Goal: Task Accomplishment & Management: Manage account settings

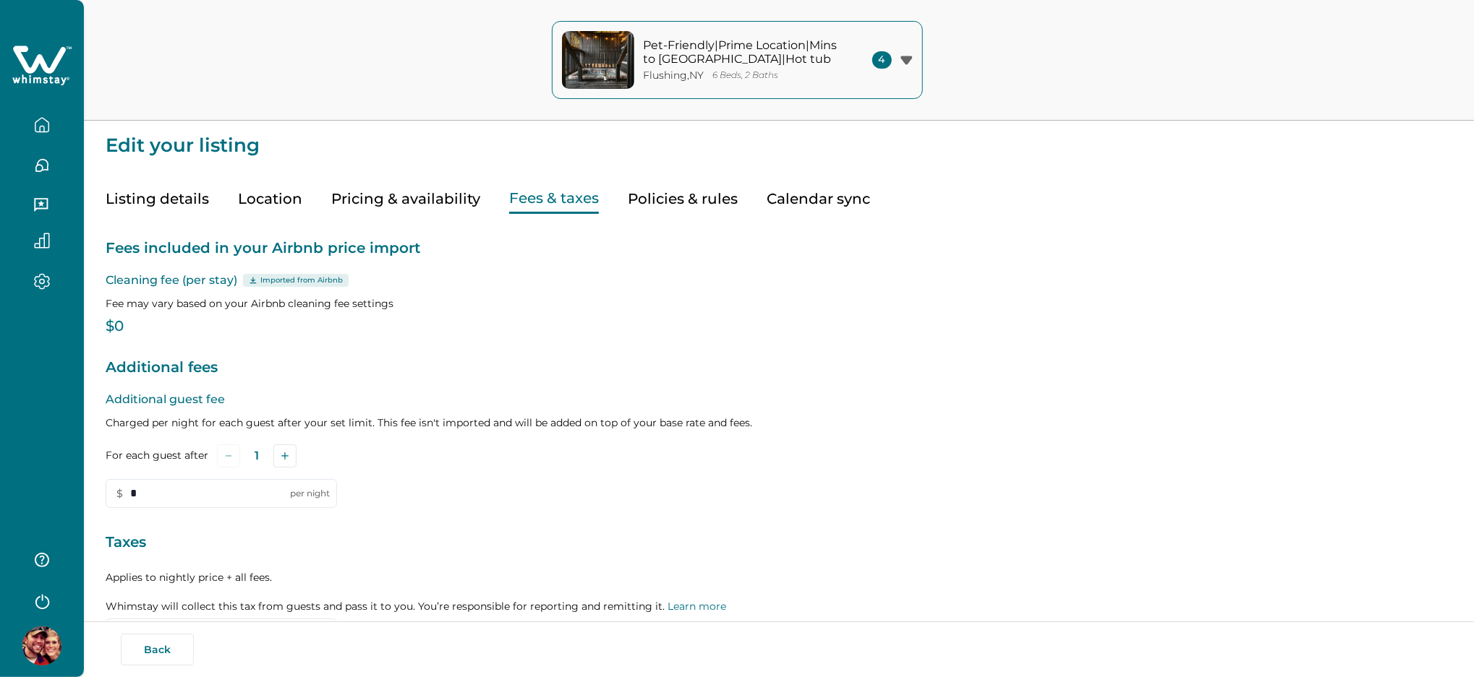
click at [202, 409] on p "Additional guest fee" at bounding box center [779, 399] width 1346 height 17
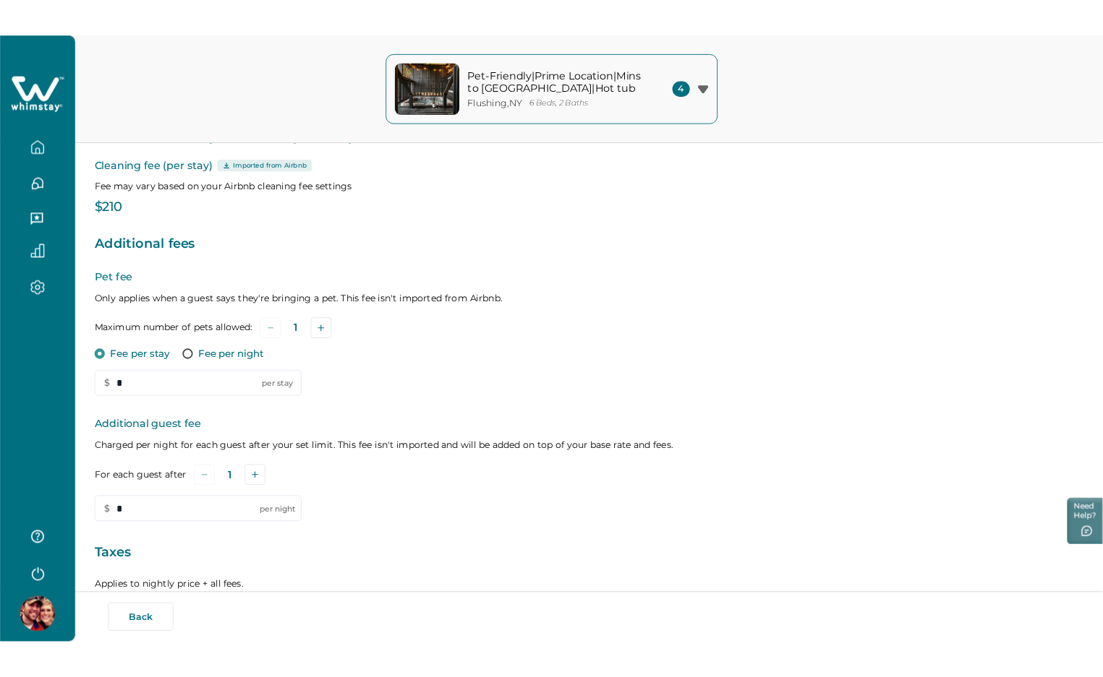
scroll to position [301, 0]
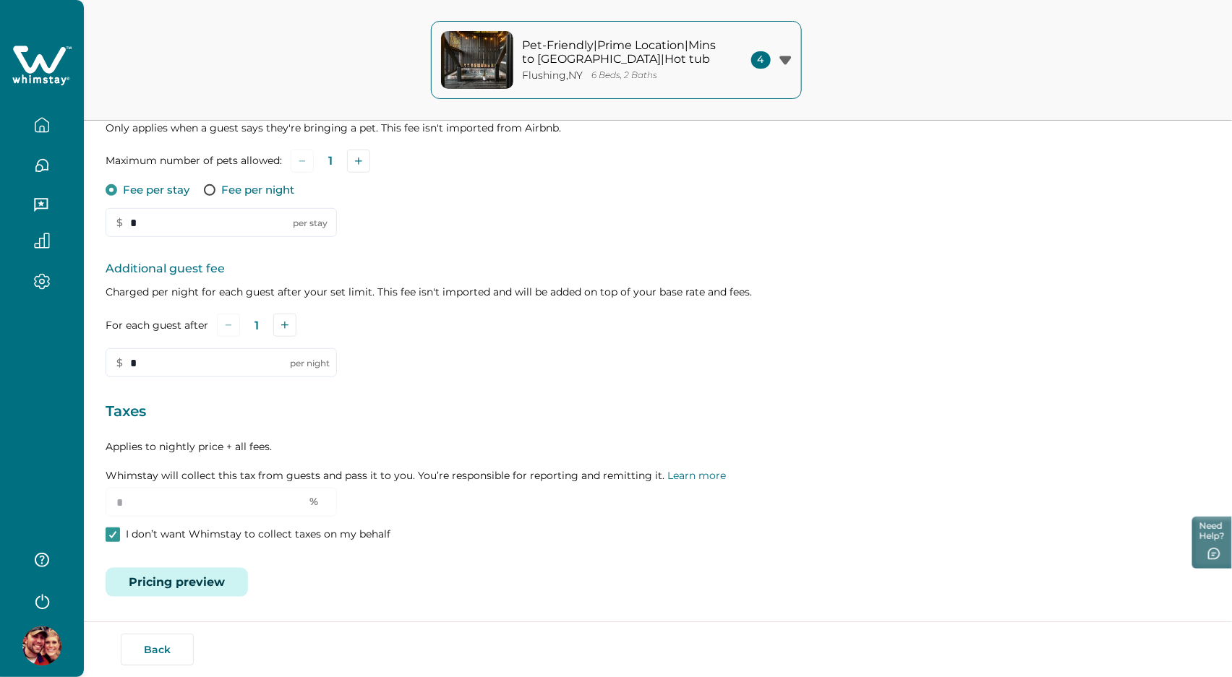
click at [172, 585] on button "Pricing preview" at bounding box center [177, 582] width 142 height 29
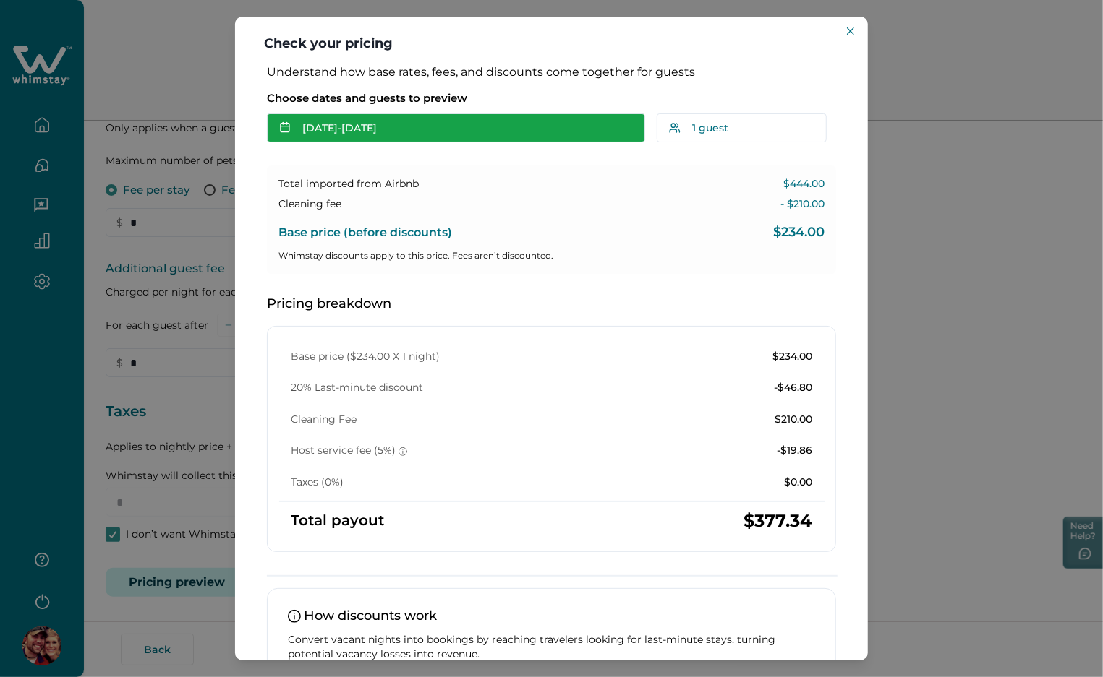
click at [435, 121] on button "Sep 12 - Sep 13" at bounding box center [456, 128] width 378 height 29
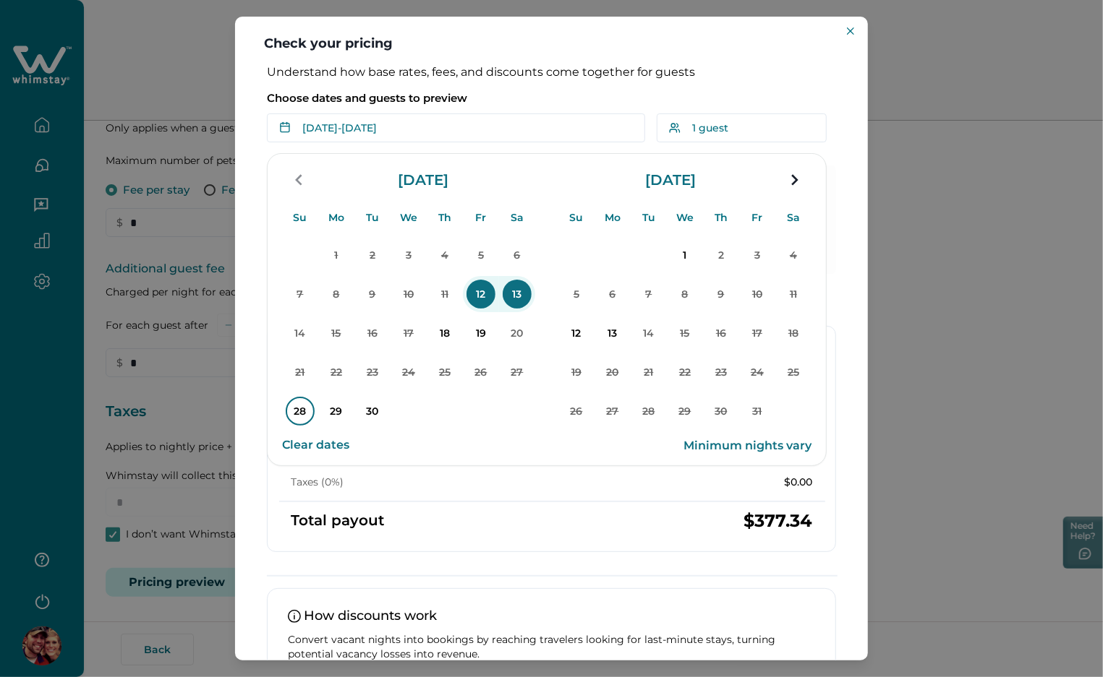
click at [294, 416] on p "28" at bounding box center [300, 411] width 29 height 29
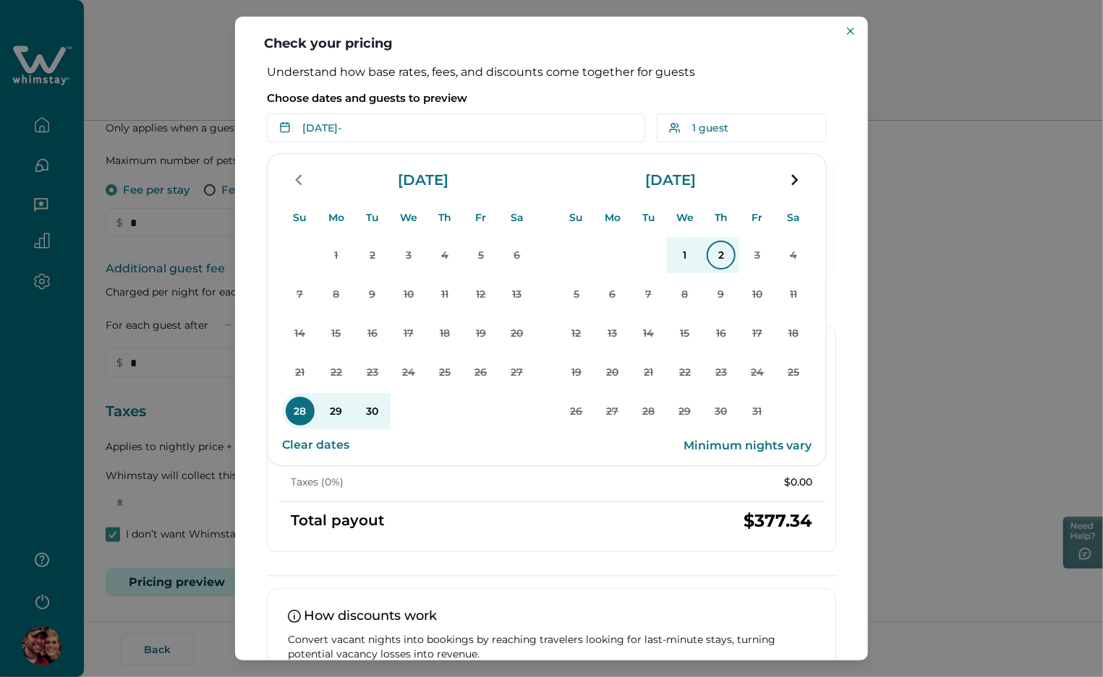
click at [727, 260] on p "2" at bounding box center [720, 255] width 29 height 29
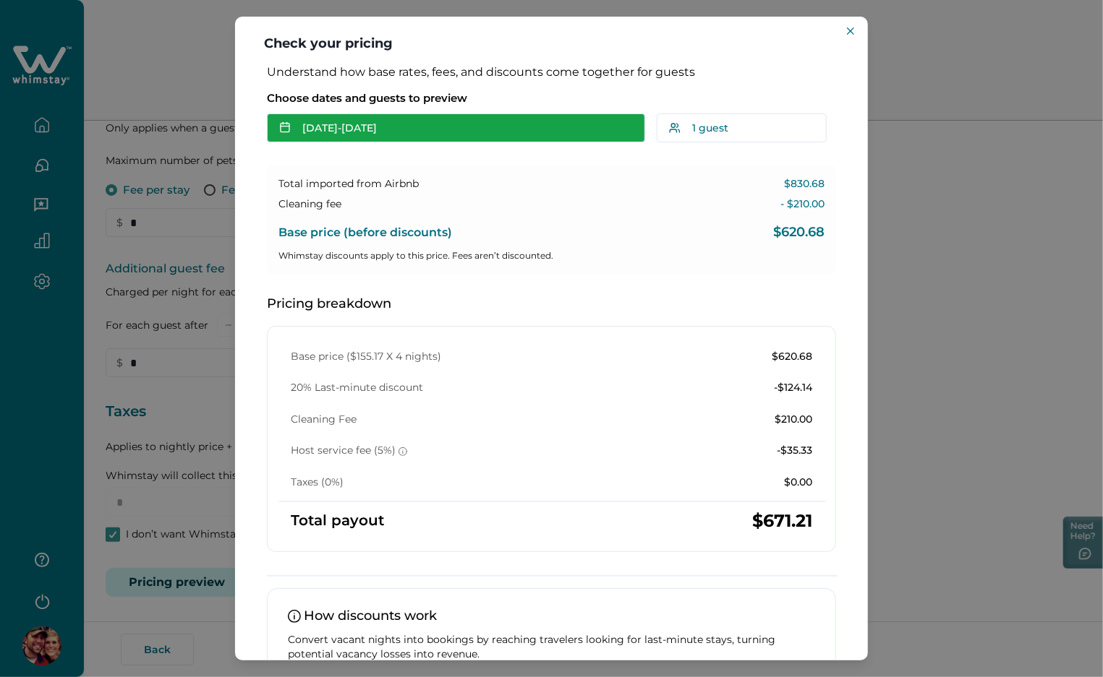
click at [458, 115] on button "Sep 28 - Oct 02" at bounding box center [456, 128] width 378 height 29
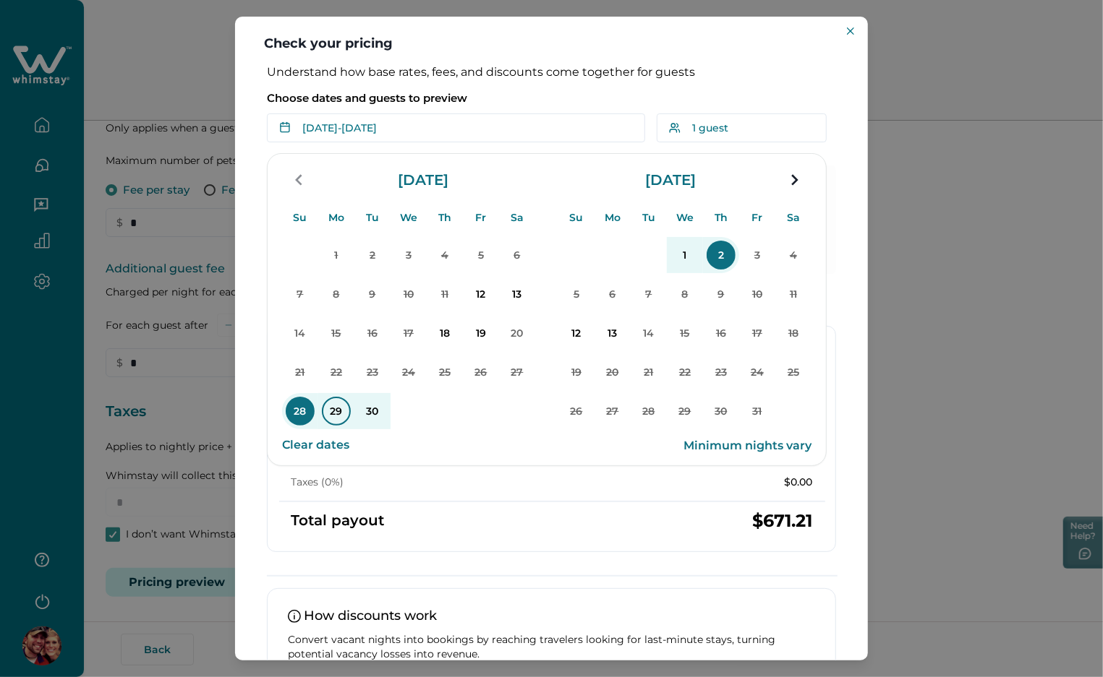
click at [337, 408] on p "29" at bounding box center [336, 411] width 29 height 29
click at [540, 102] on p "Choose dates and guests to preview" at bounding box center [551, 98] width 569 height 14
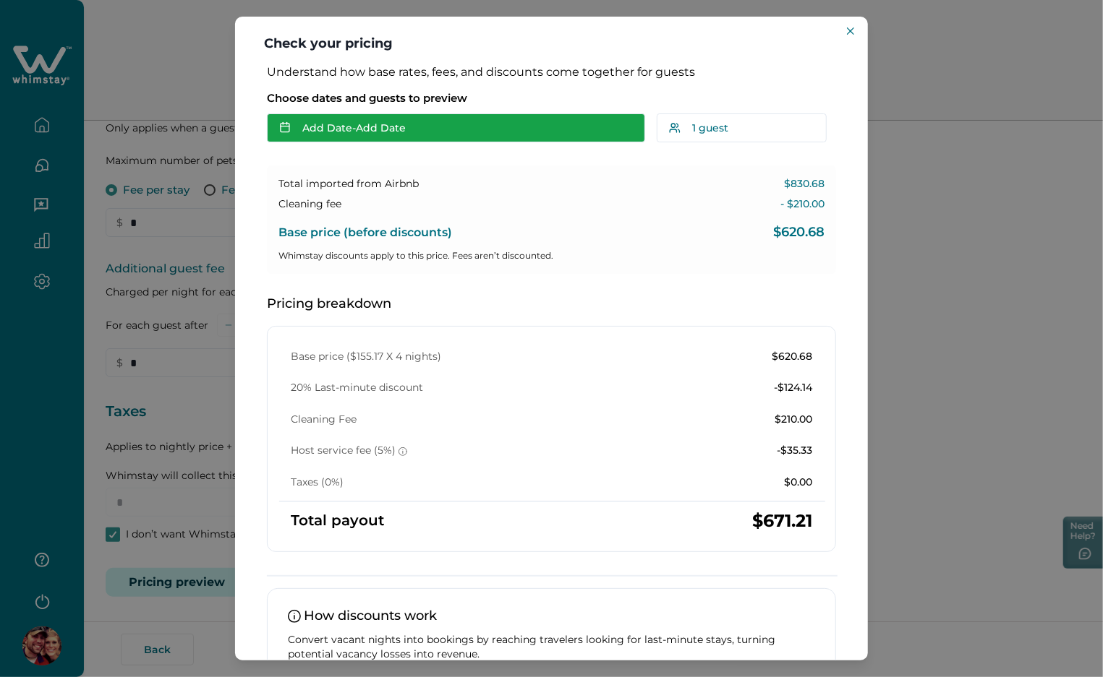
click at [424, 134] on button "Add Date - Add Date" at bounding box center [456, 128] width 378 height 29
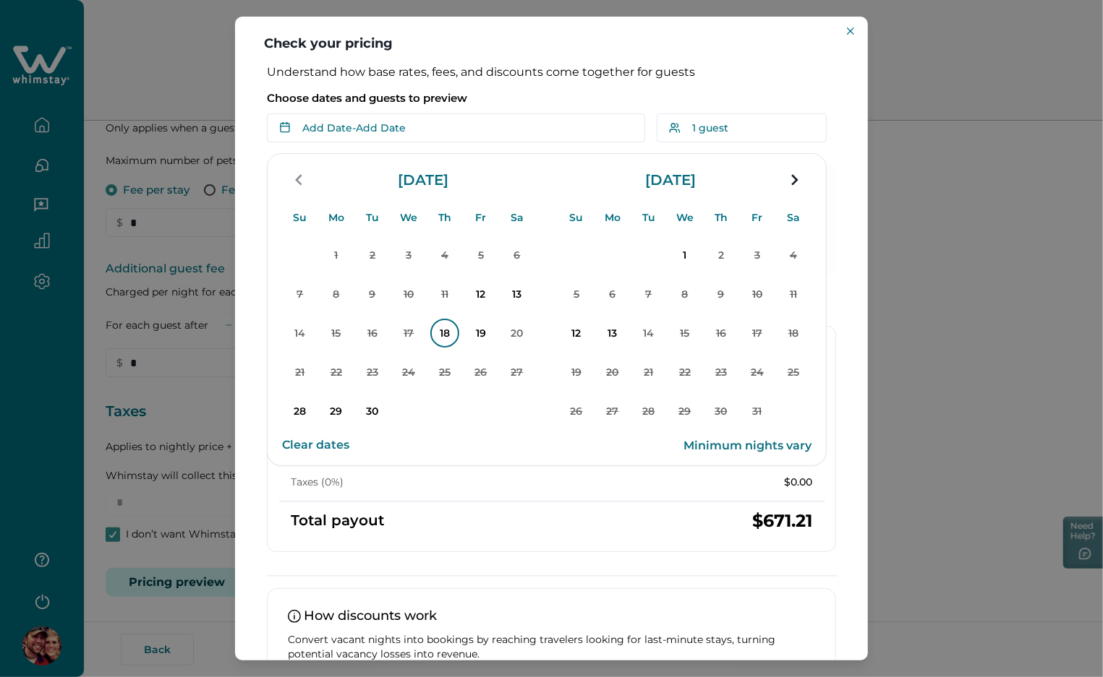
click at [443, 334] on p "18" at bounding box center [444, 333] width 29 height 29
click at [526, 102] on p "Choose dates and guests to preview" at bounding box center [551, 98] width 569 height 14
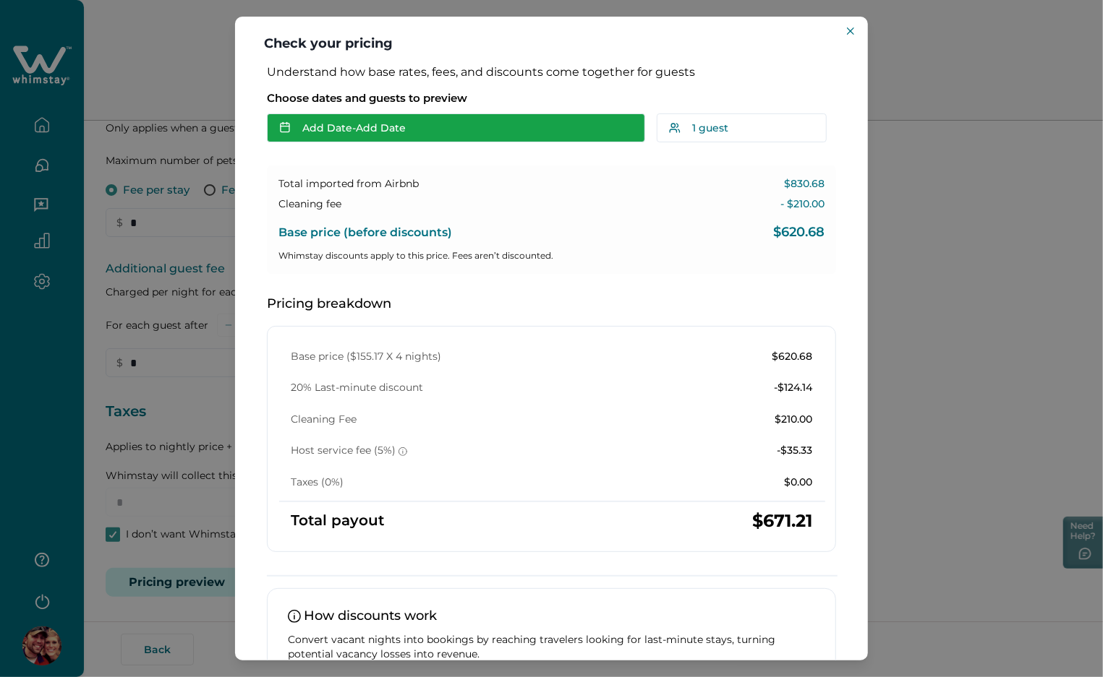
click at [375, 139] on button "Add Date - Add Date" at bounding box center [456, 128] width 378 height 29
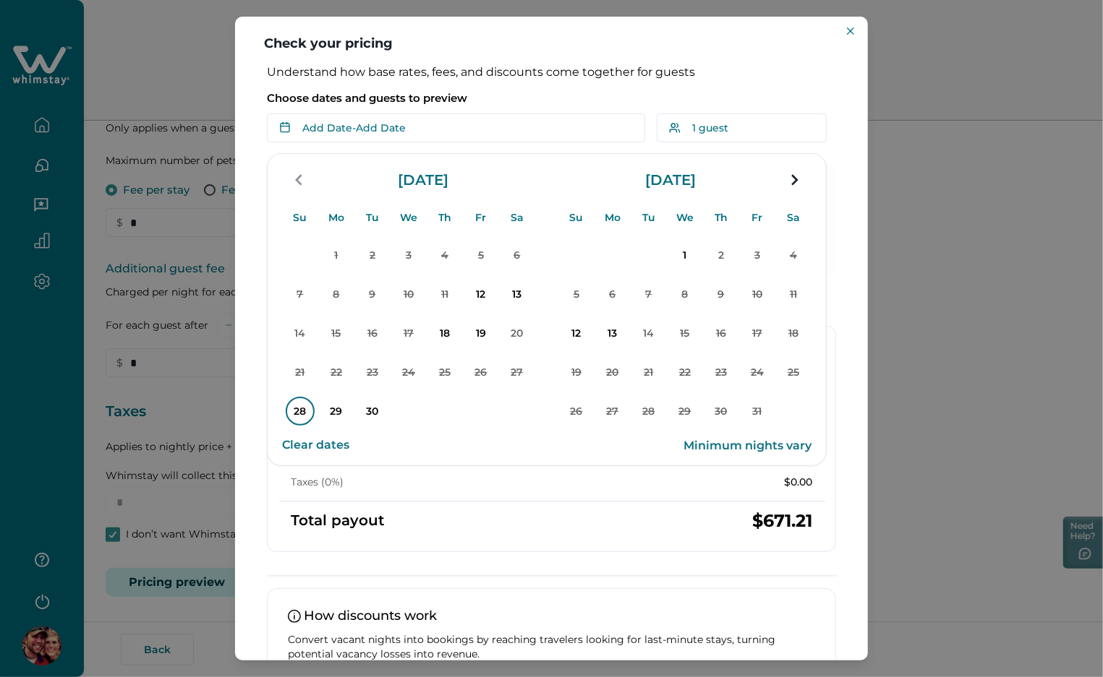
click at [296, 406] on p "28" at bounding box center [300, 411] width 29 height 29
click at [382, 405] on p "30" at bounding box center [372, 411] width 29 height 29
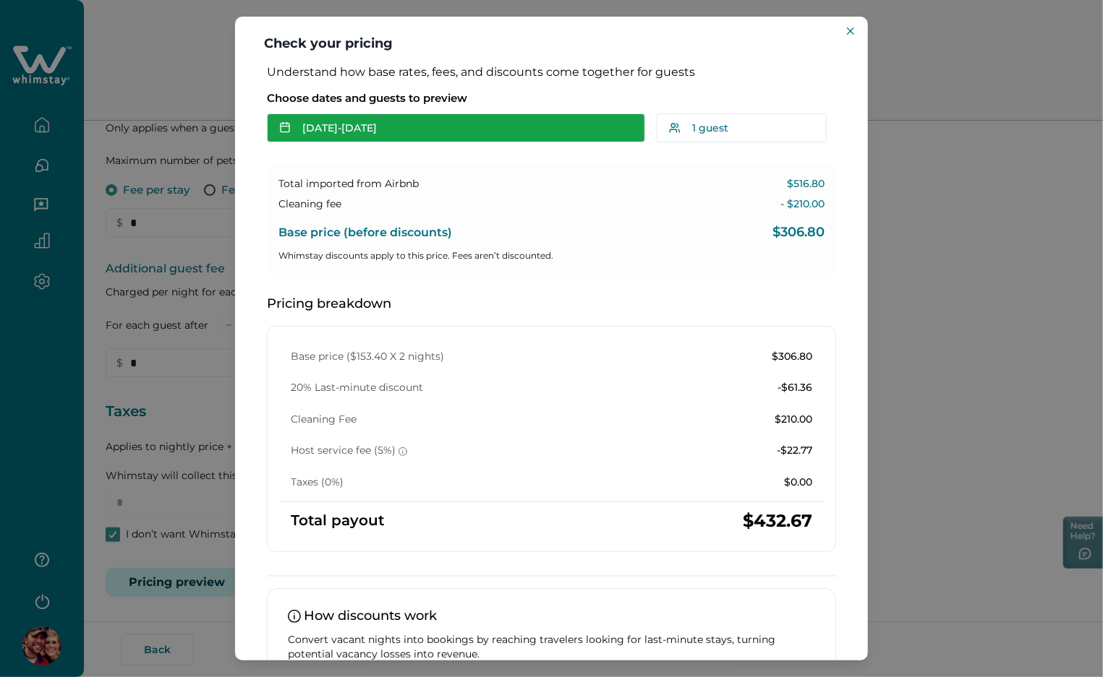
click at [419, 128] on button "Sep 28 - Sep 30" at bounding box center [456, 128] width 378 height 29
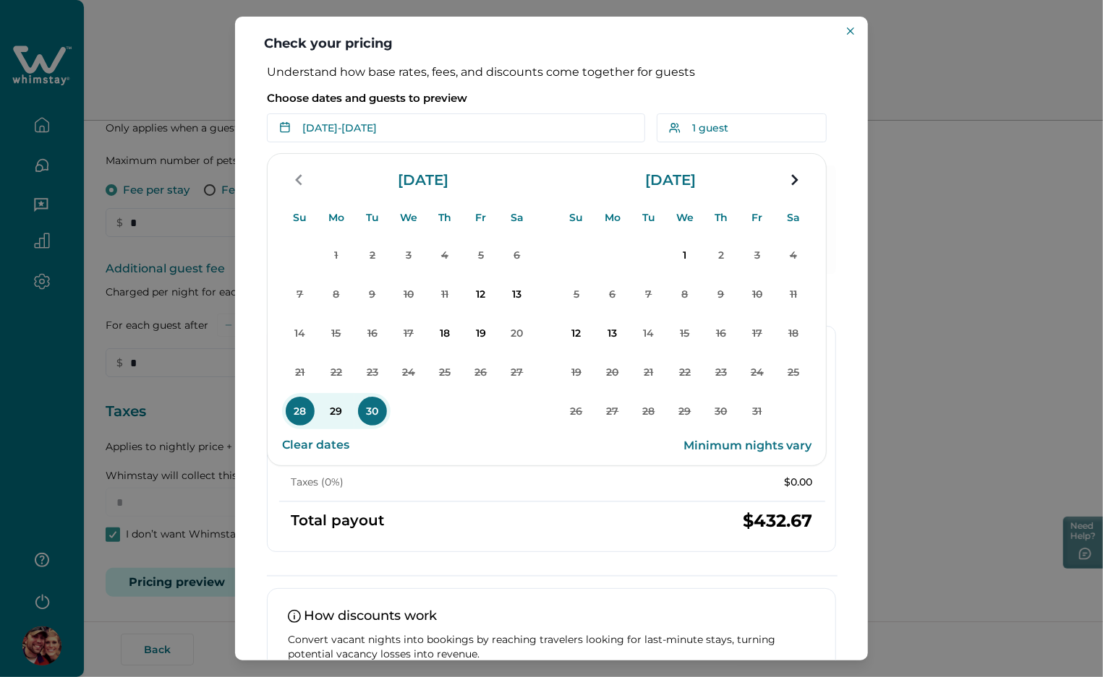
click at [568, 98] on p "Choose dates and guests to preview" at bounding box center [551, 98] width 569 height 14
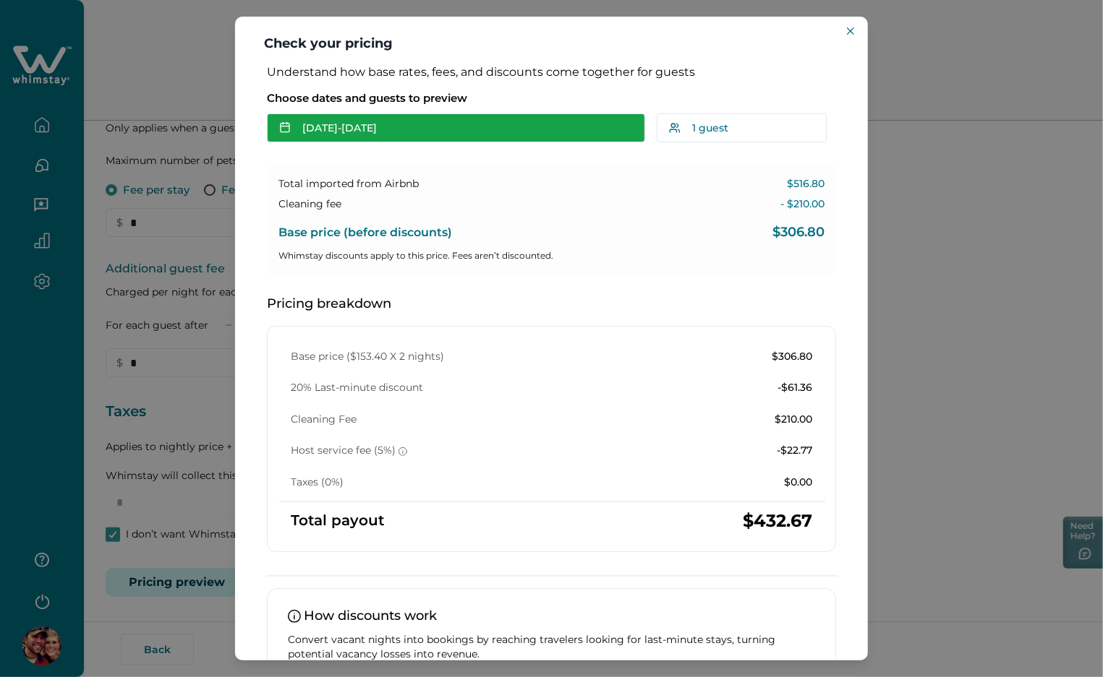
click at [441, 123] on button "Sep 28 - Sep 30" at bounding box center [456, 128] width 378 height 29
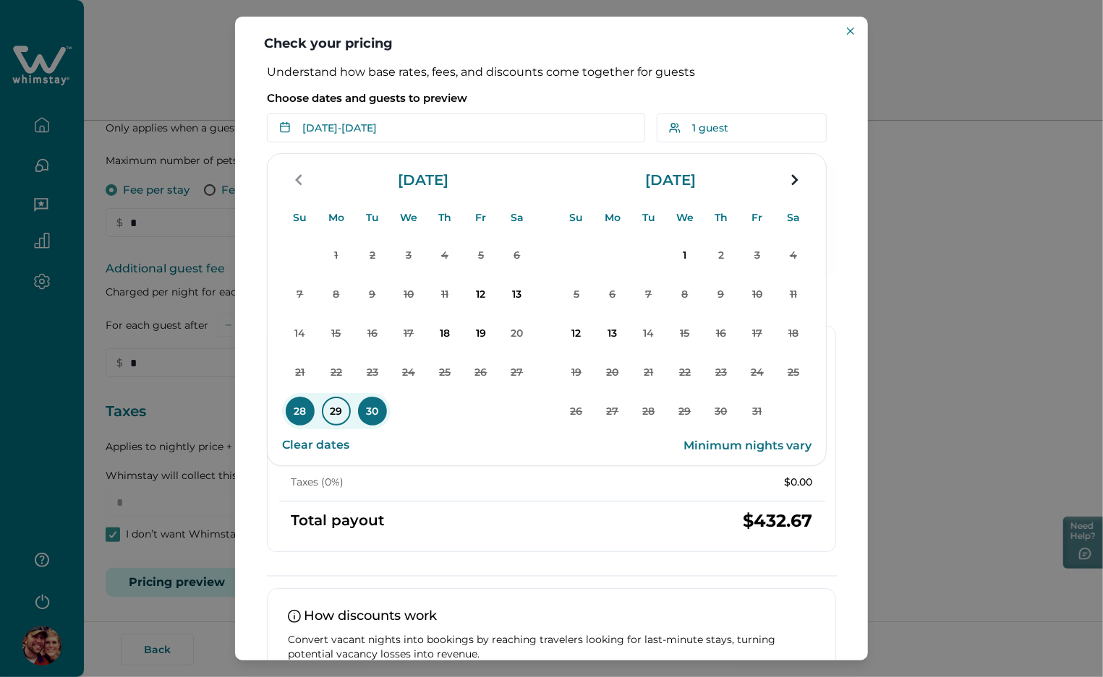
click at [337, 408] on p "29" at bounding box center [336, 411] width 29 height 29
click at [580, 93] on p "Choose dates and guests to preview" at bounding box center [551, 98] width 569 height 14
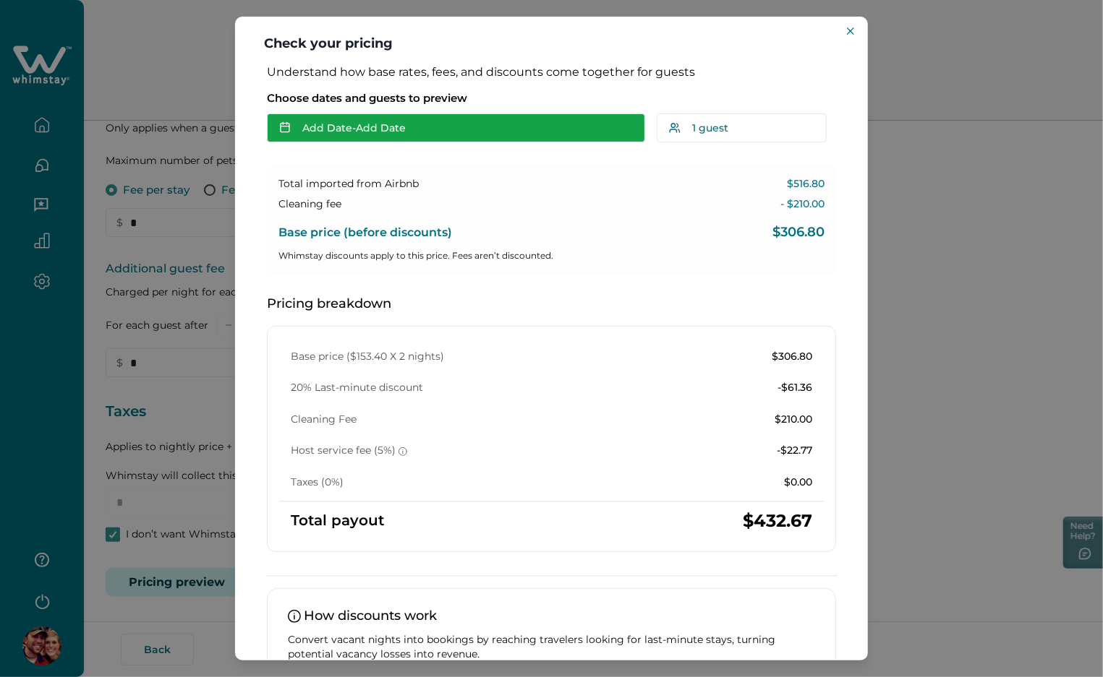
click at [468, 127] on button "Add Date - Add Date" at bounding box center [456, 128] width 378 height 29
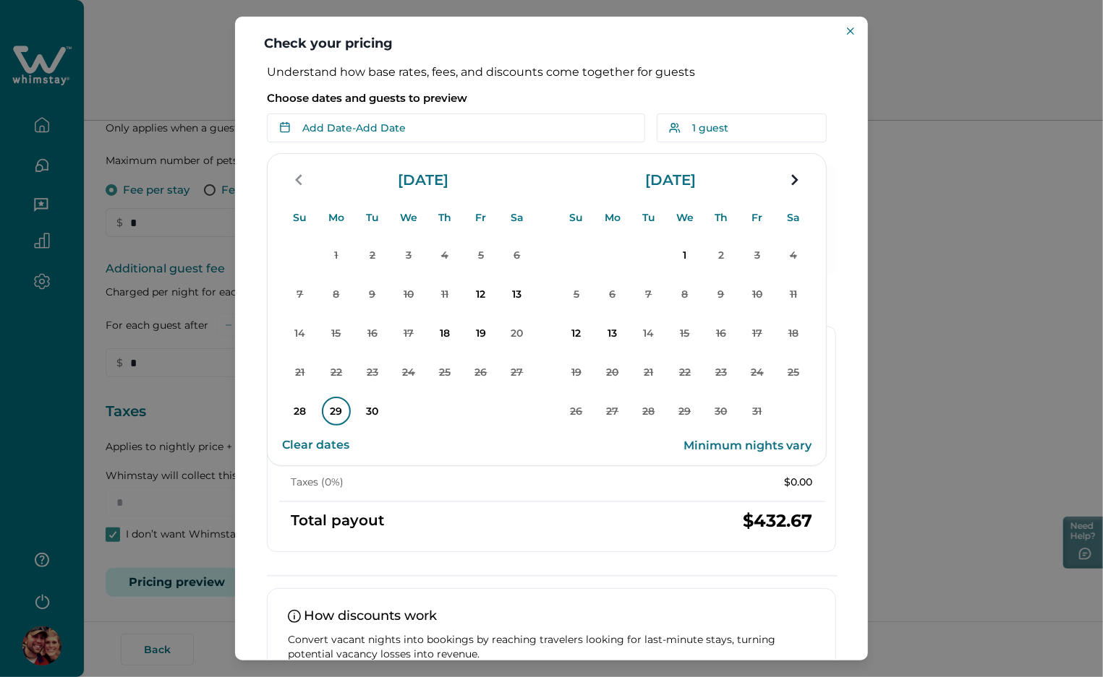
click at [341, 409] on p "29" at bounding box center [336, 411] width 29 height 29
click at [564, 97] on p "Choose dates and guests to preview" at bounding box center [551, 98] width 569 height 14
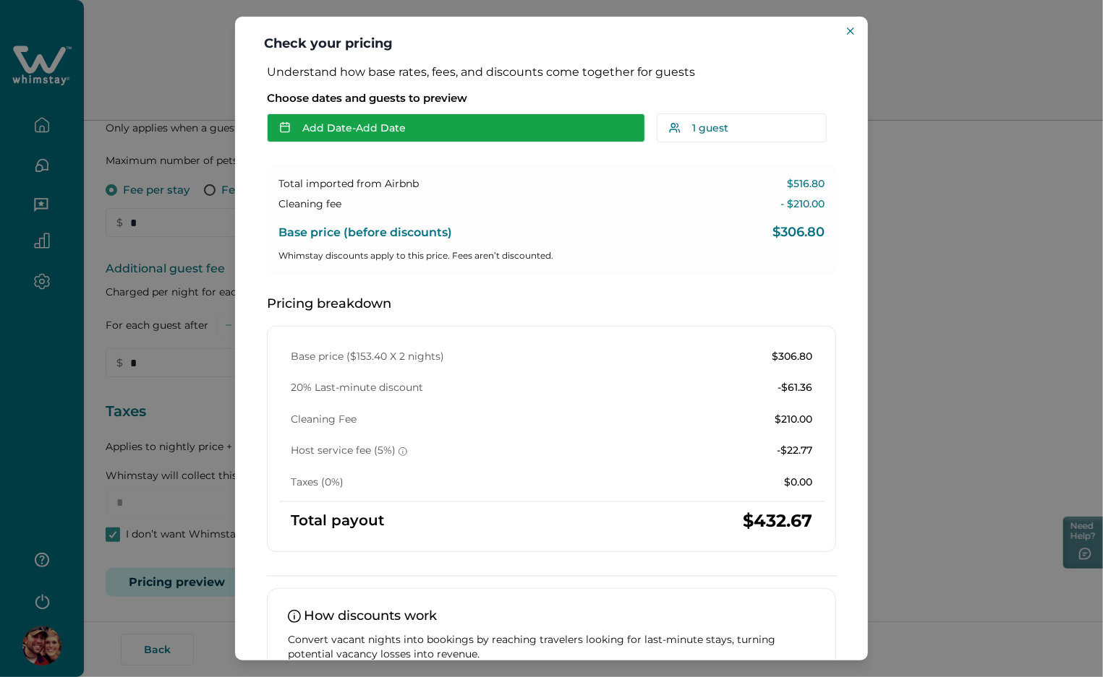
click at [435, 123] on button "Add Date - Add Date" at bounding box center [456, 128] width 378 height 29
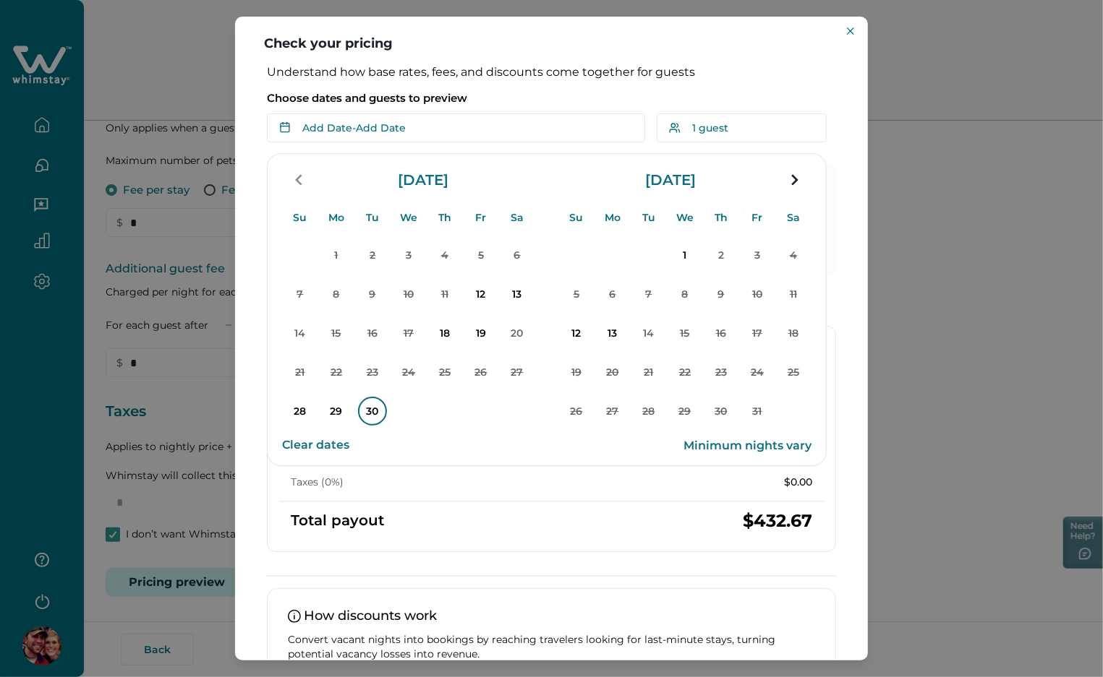
click at [372, 411] on p "30" at bounding box center [372, 411] width 29 height 29
click at [548, 100] on p "Choose dates and guests to preview" at bounding box center [551, 98] width 569 height 14
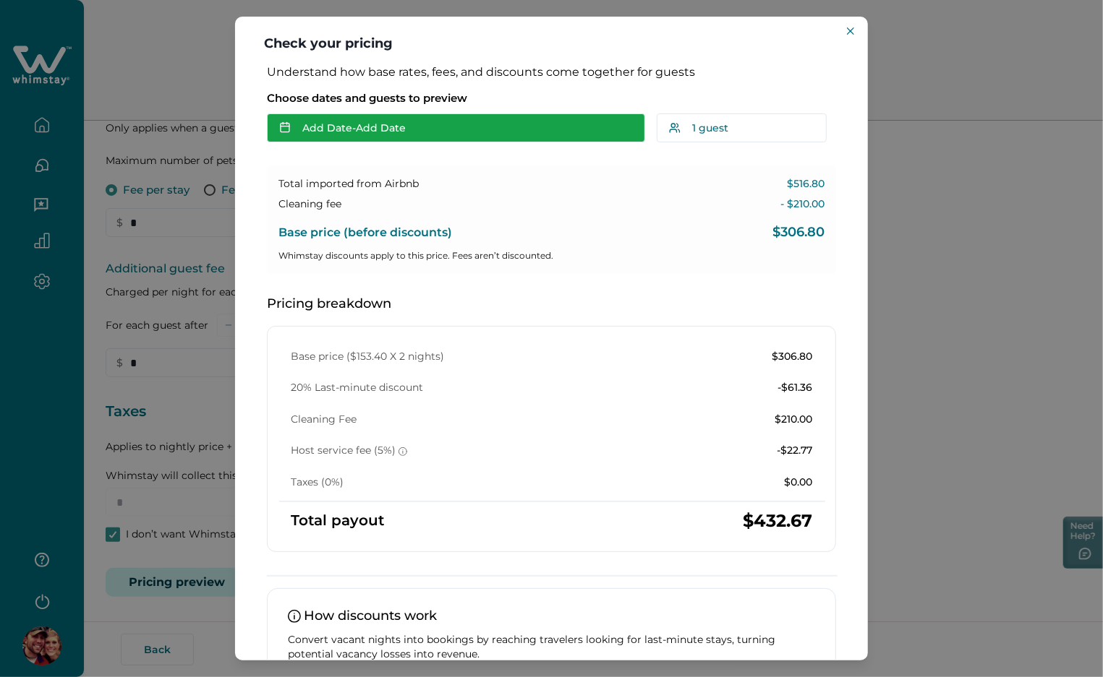
click at [449, 123] on button "Add Date - Add Date" at bounding box center [456, 128] width 378 height 29
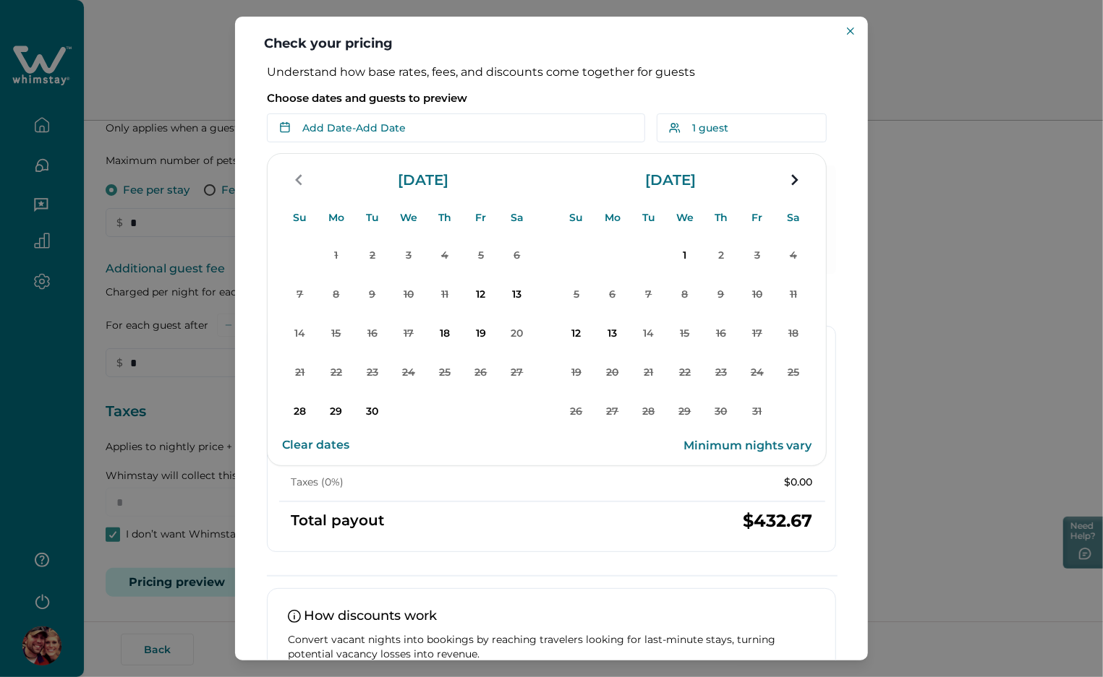
click at [572, 101] on p "Choose dates and guests to preview" at bounding box center [551, 98] width 569 height 14
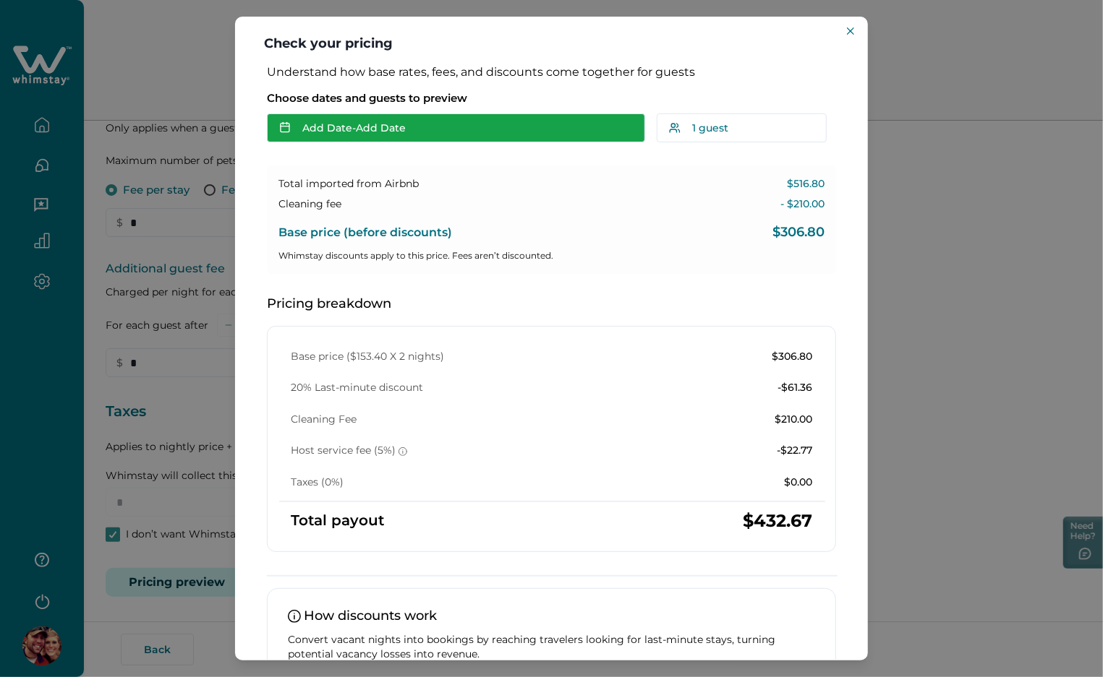
click at [468, 127] on button "Add Date - Add Date" at bounding box center [456, 128] width 378 height 29
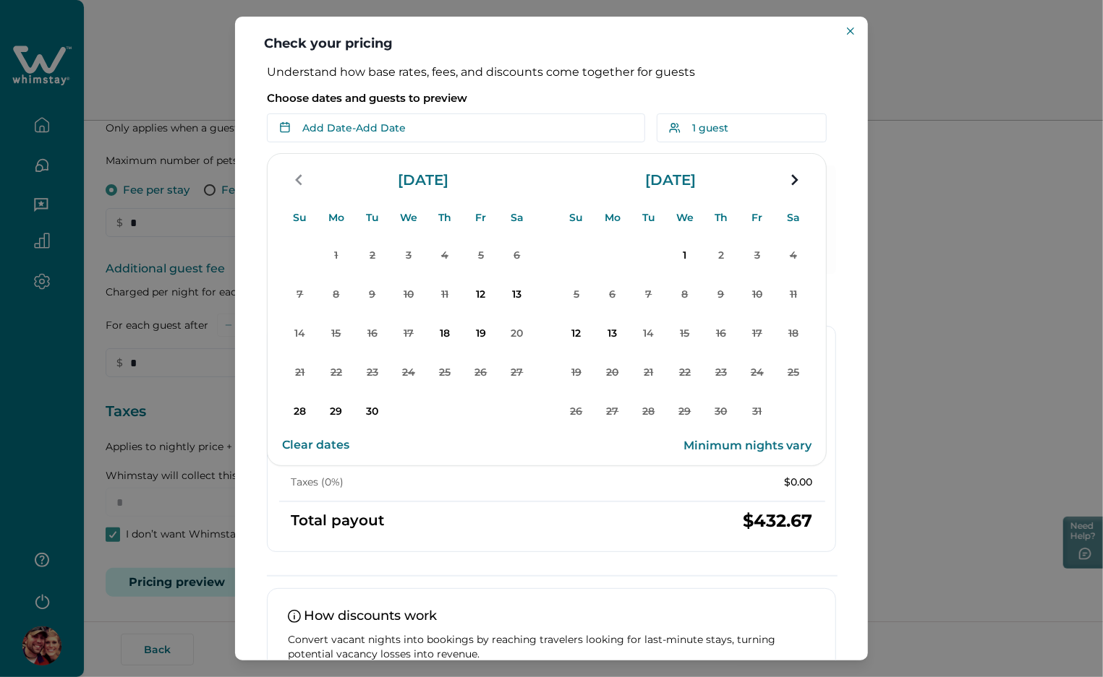
click at [531, 92] on p "Choose dates and guests to preview" at bounding box center [551, 98] width 569 height 14
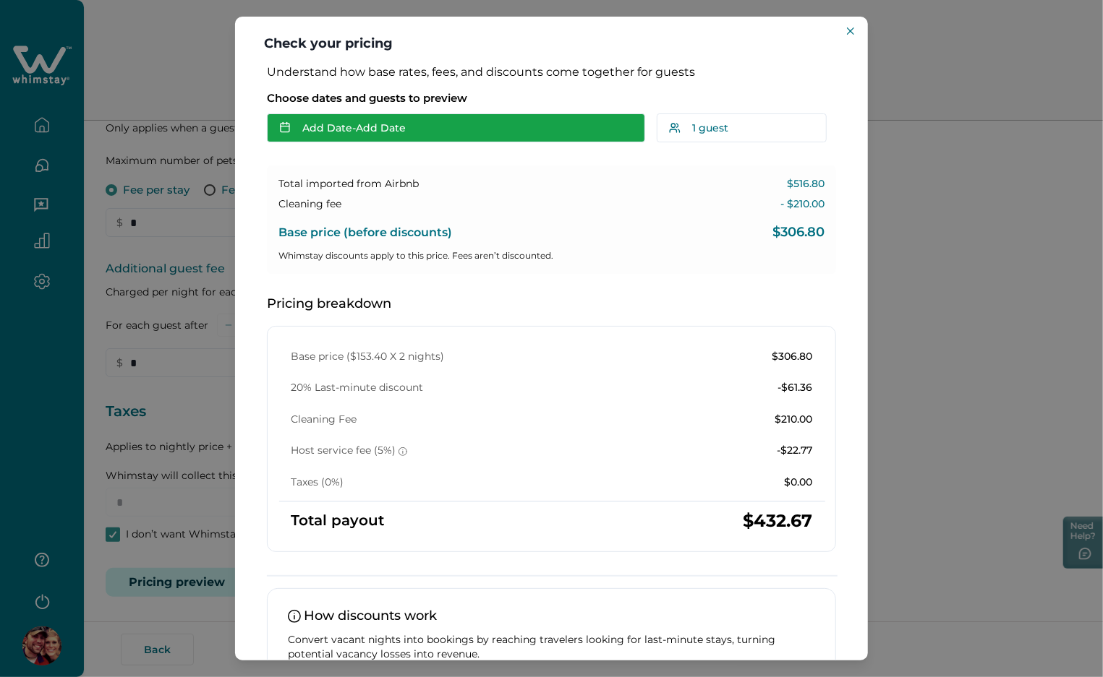
click at [401, 120] on button "Add Date - Add Date" at bounding box center [456, 128] width 378 height 29
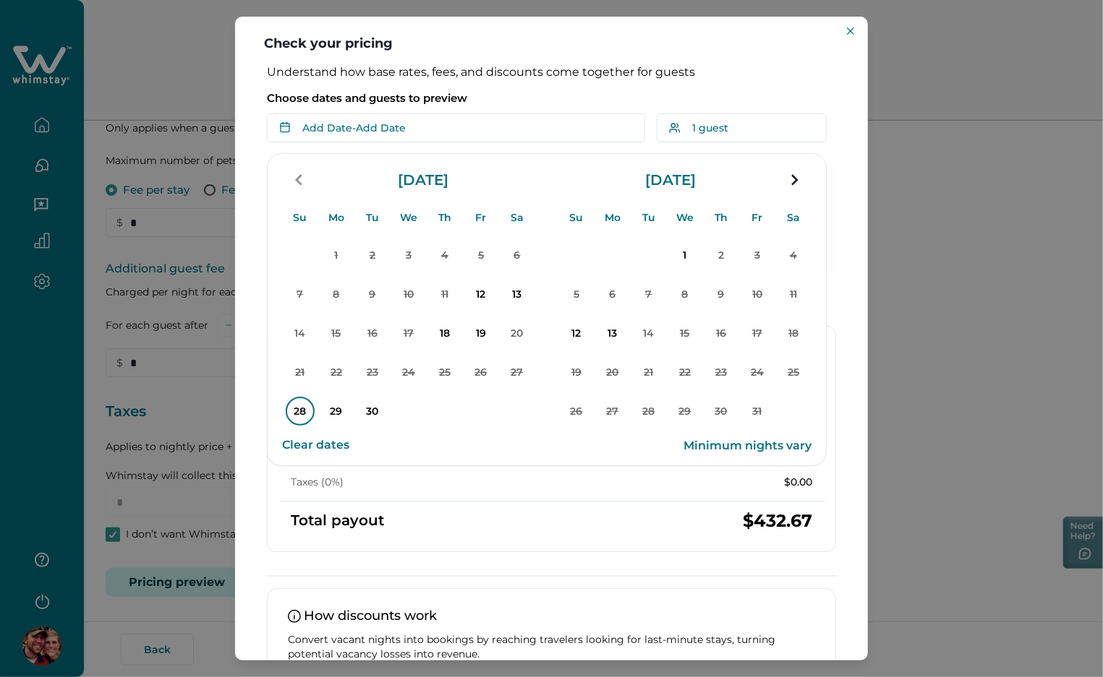
click at [299, 411] on p "28" at bounding box center [300, 411] width 29 height 29
click at [569, 96] on p "Choose dates and guests to preview" at bounding box center [551, 98] width 569 height 14
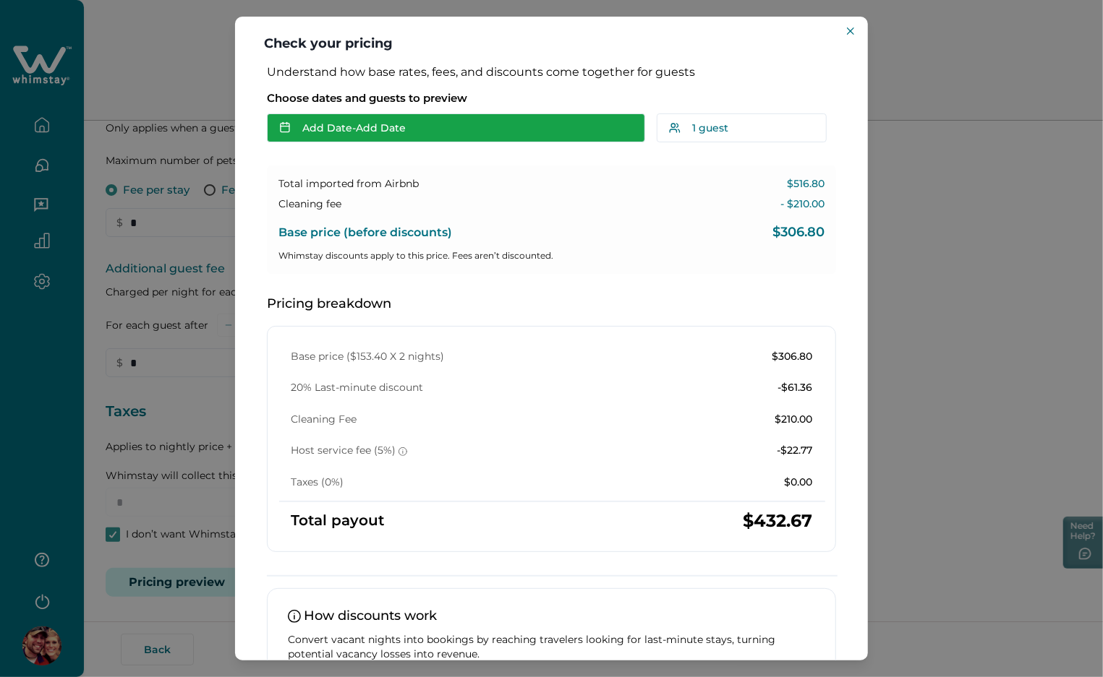
click at [477, 127] on button "Add Date - Add Date" at bounding box center [456, 128] width 378 height 29
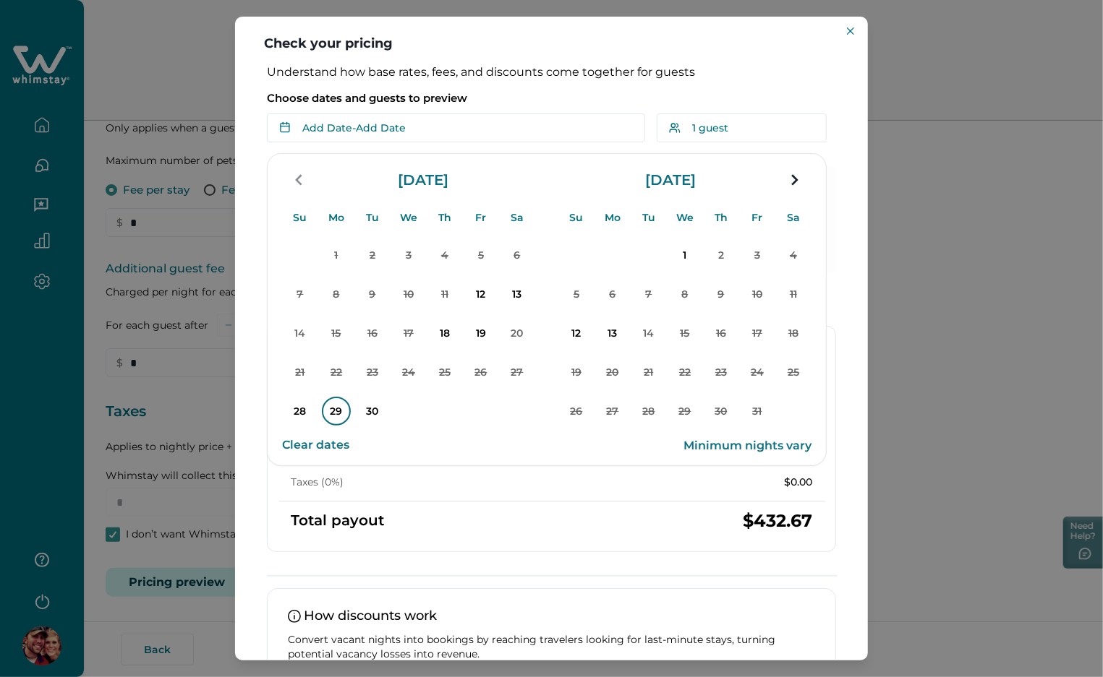
click at [338, 409] on p "29" at bounding box center [336, 411] width 29 height 29
click at [563, 96] on p "Choose dates and guests to preview" at bounding box center [551, 98] width 569 height 14
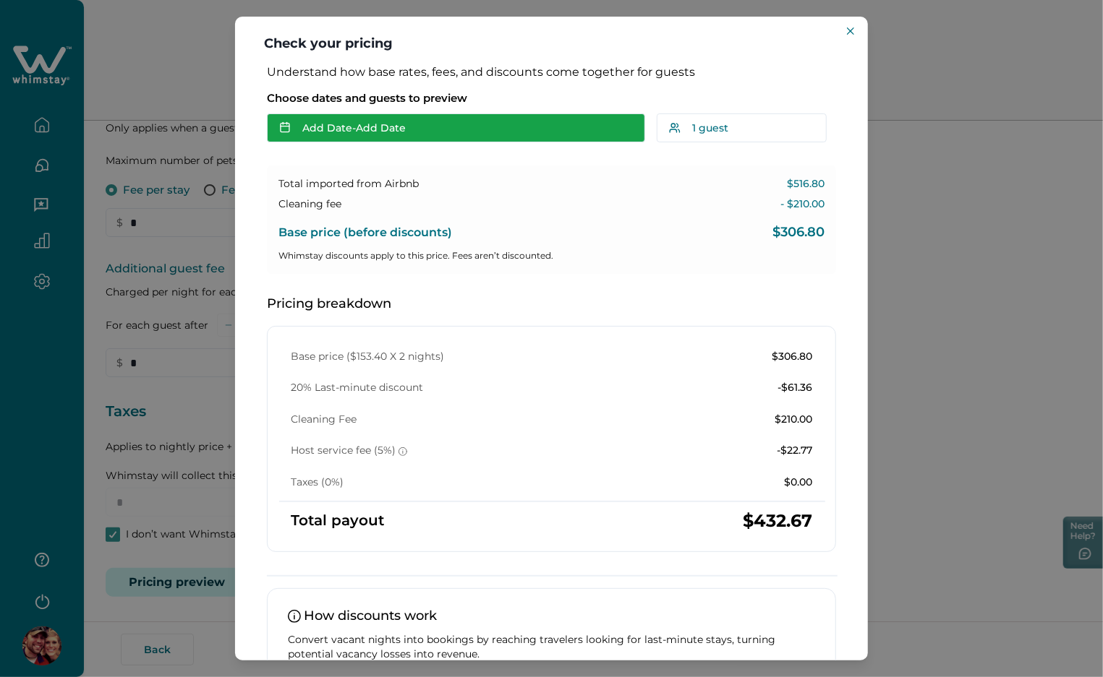
click at [435, 115] on button "Add Date - Add Date" at bounding box center [456, 128] width 378 height 29
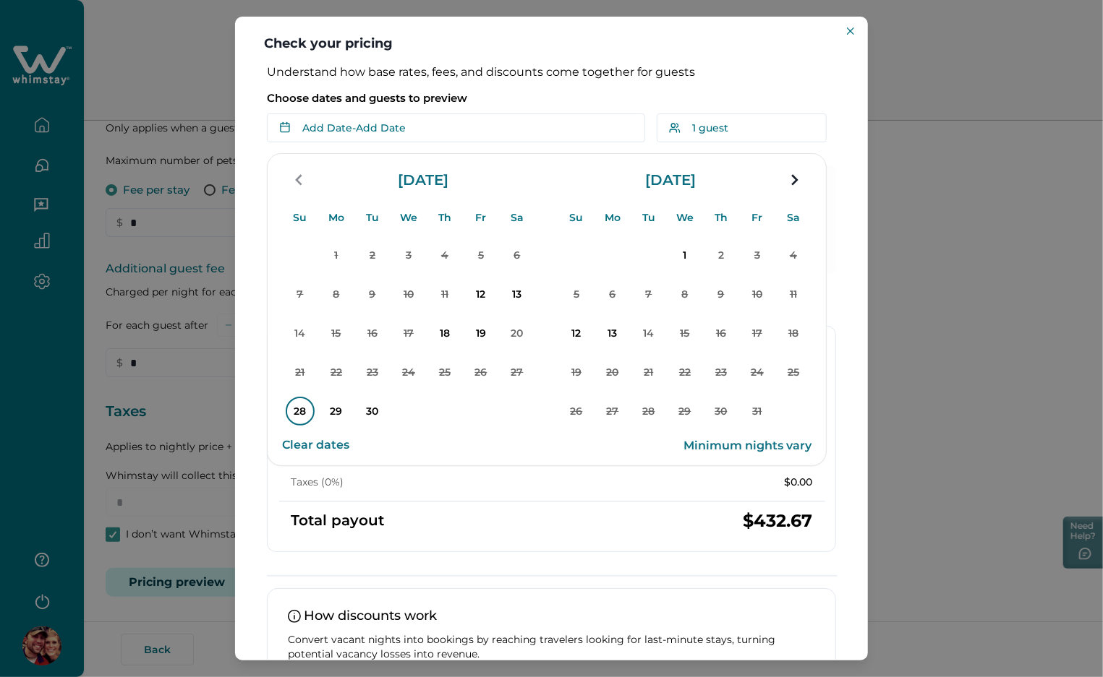
click at [299, 404] on p "28" at bounding box center [300, 411] width 29 height 29
click at [368, 404] on p "30" at bounding box center [372, 411] width 29 height 29
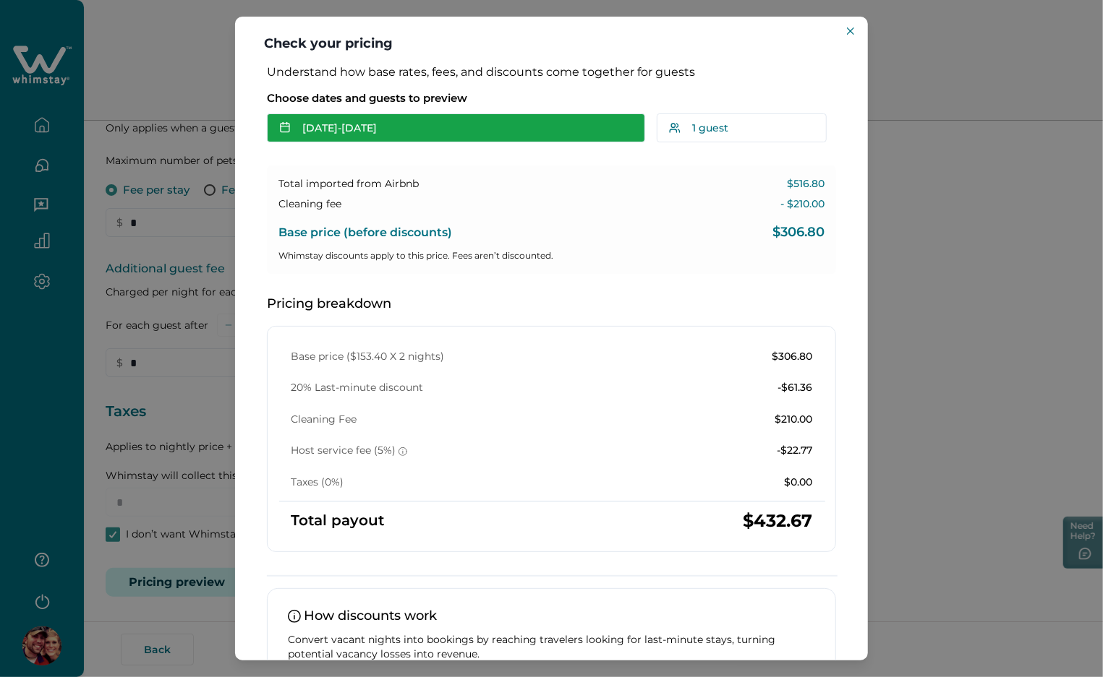
click at [410, 123] on button "Sep 28 - Sep 30" at bounding box center [456, 128] width 378 height 29
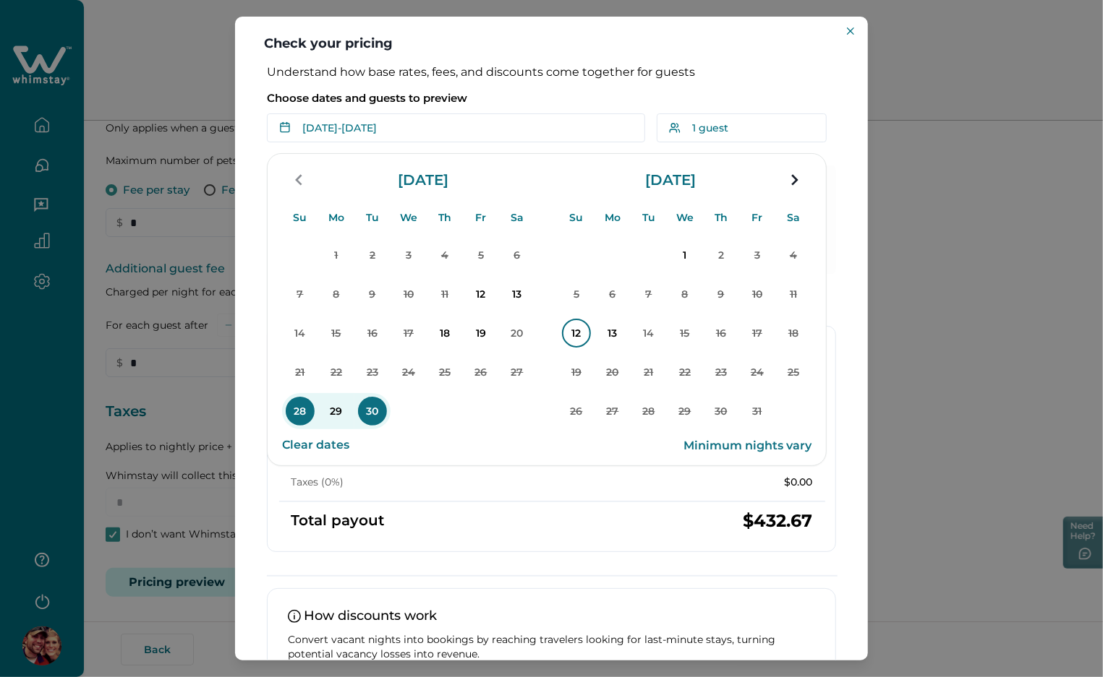
click at [569, 322] on p "12" at bounding box center [576, 333] width 29 height 29
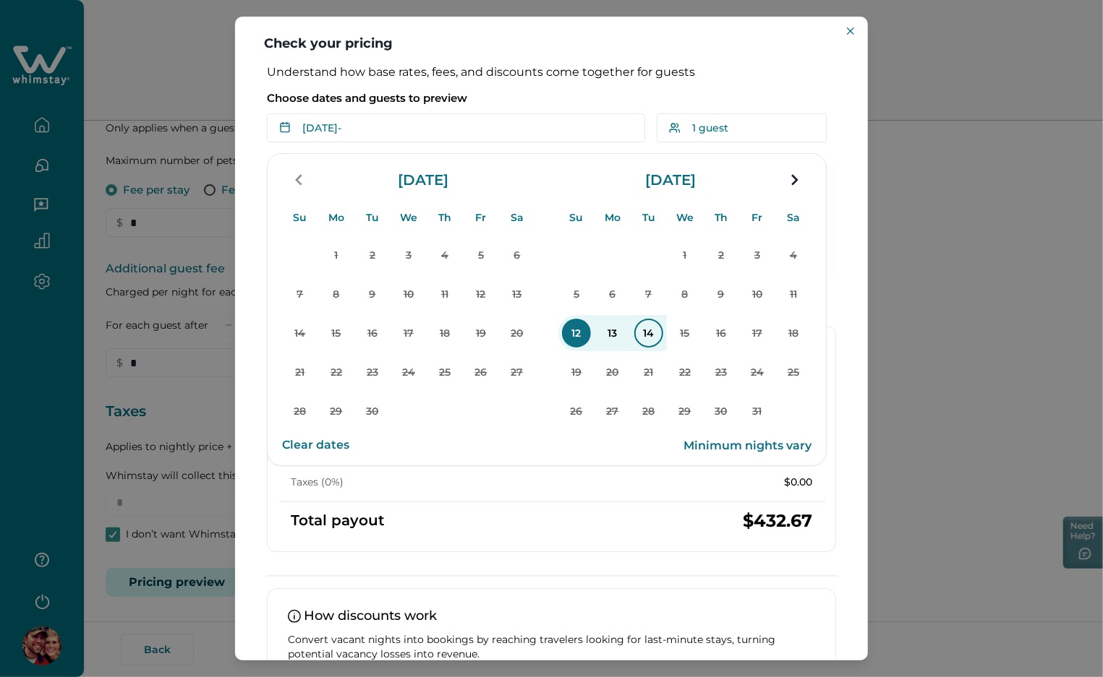
click at [642, 336] on p "14" at bounding box center [648, 333] width 29 height 29
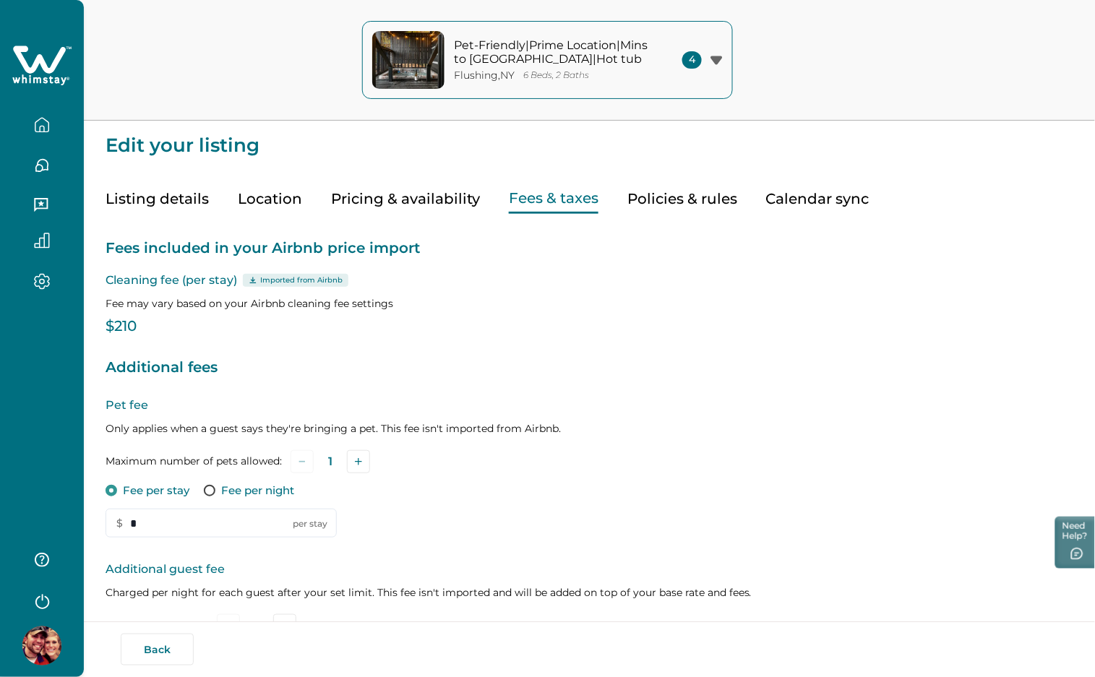
click at [64, 57] on icon at bounding box center [41, 65] width 59 height 43
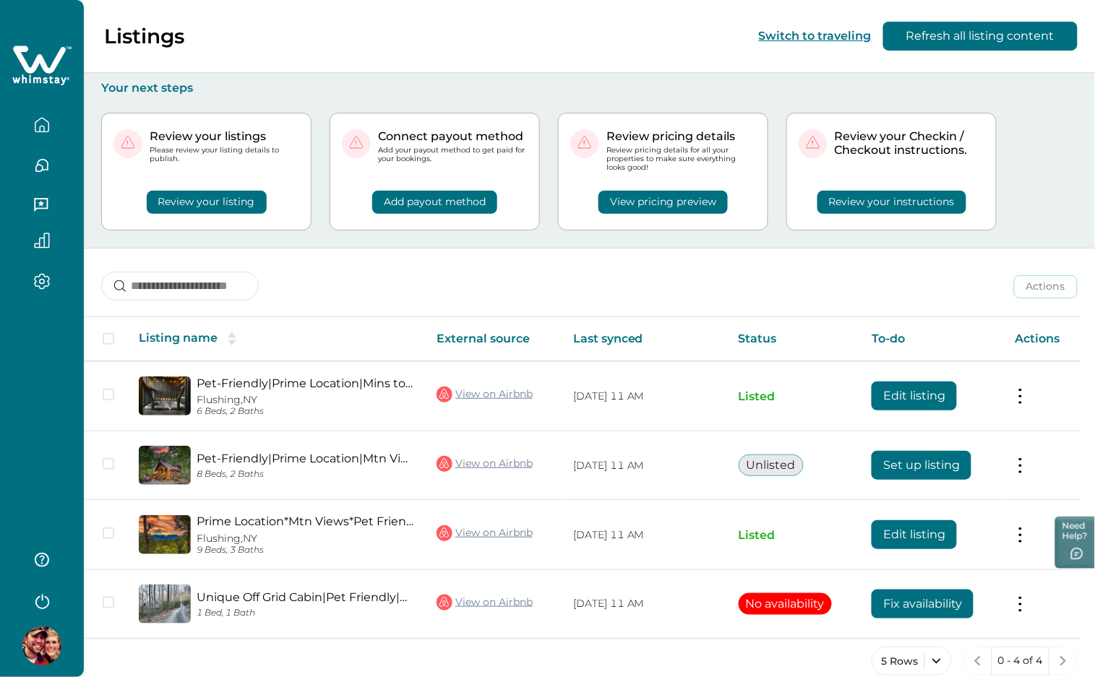
click at [689, 202] on button "View pricing preview" at bounding box center [663, 202] width 129 height 23
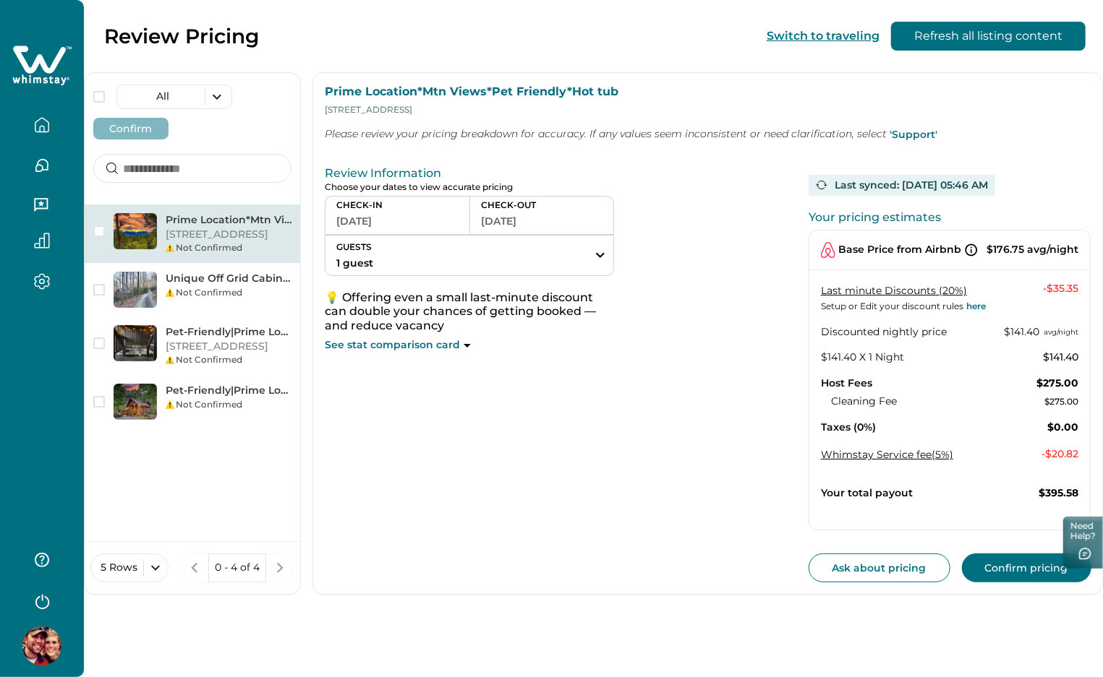
click at [392, 219] on button "[DATE]" at bounding box center [397, 221] width 122 height 20
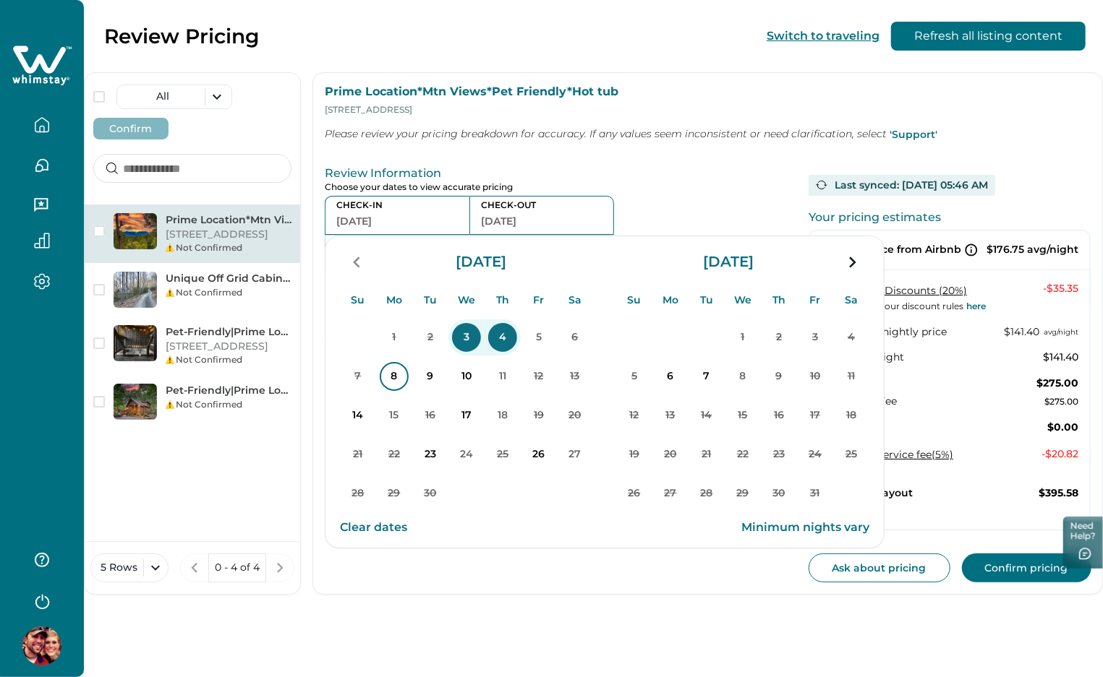
click at [402, 377] on p "8" at bounding box center [394, 376] width 29 height 29
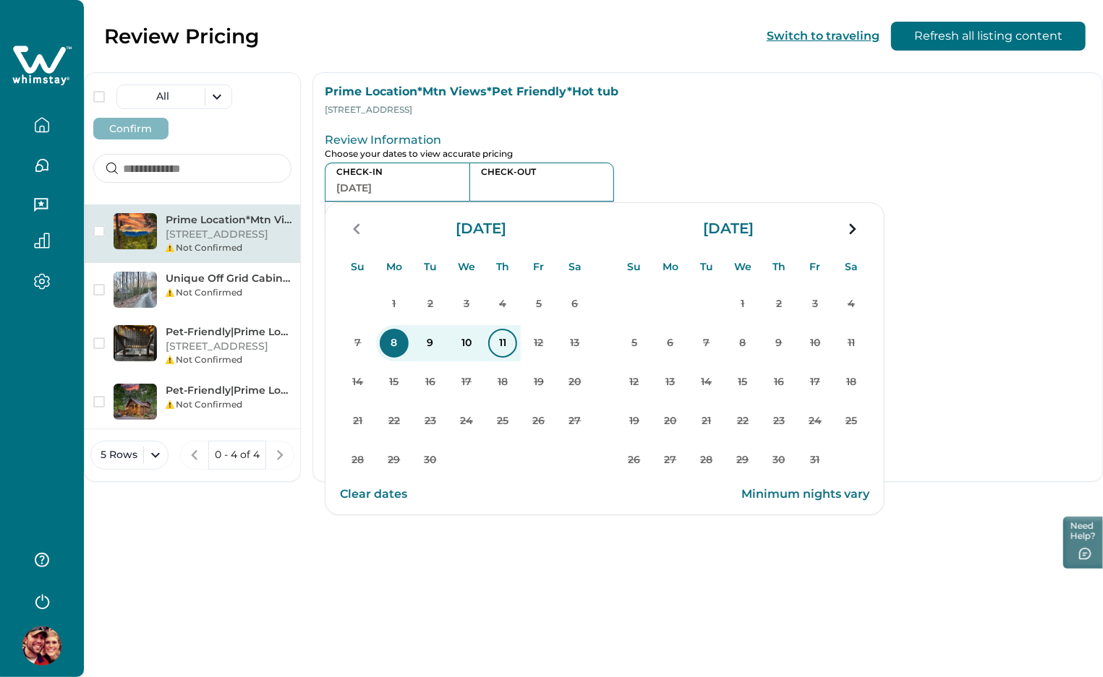
click at [502, 344] on p "11" at bounding box center [502, 343] width 29 height 29
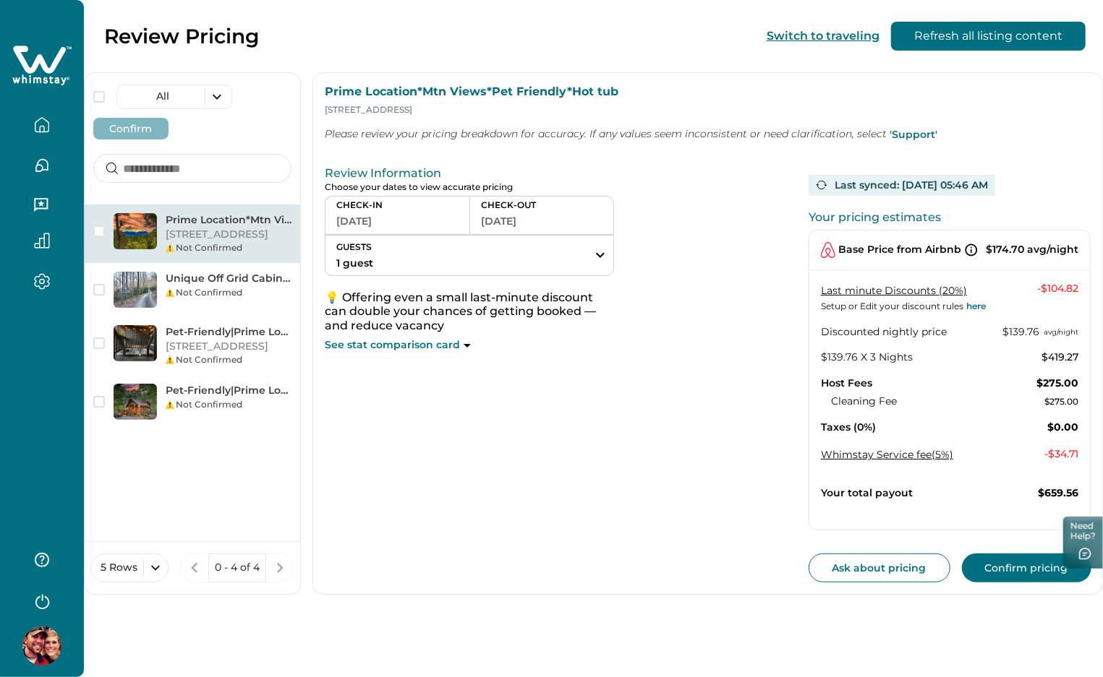
click at [445, 218] on button "[DATE]" at bounding box center [397, 221] width 122 height 20
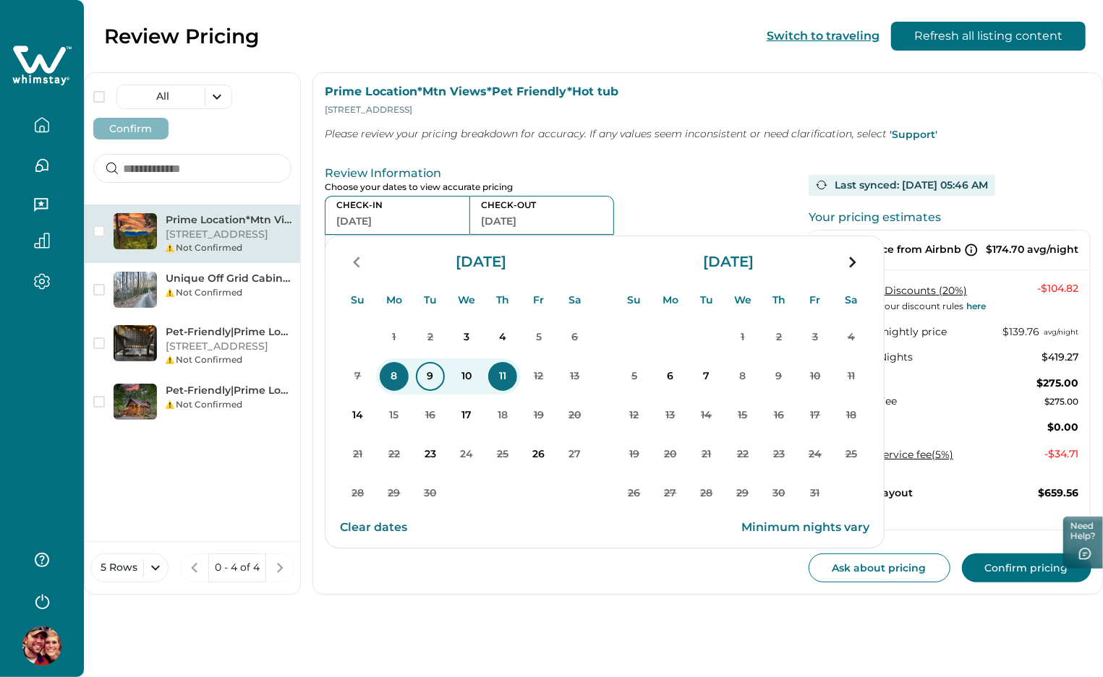
click at [428, 379] on p "9" at bounding box center [430, 376] width 29 height 29
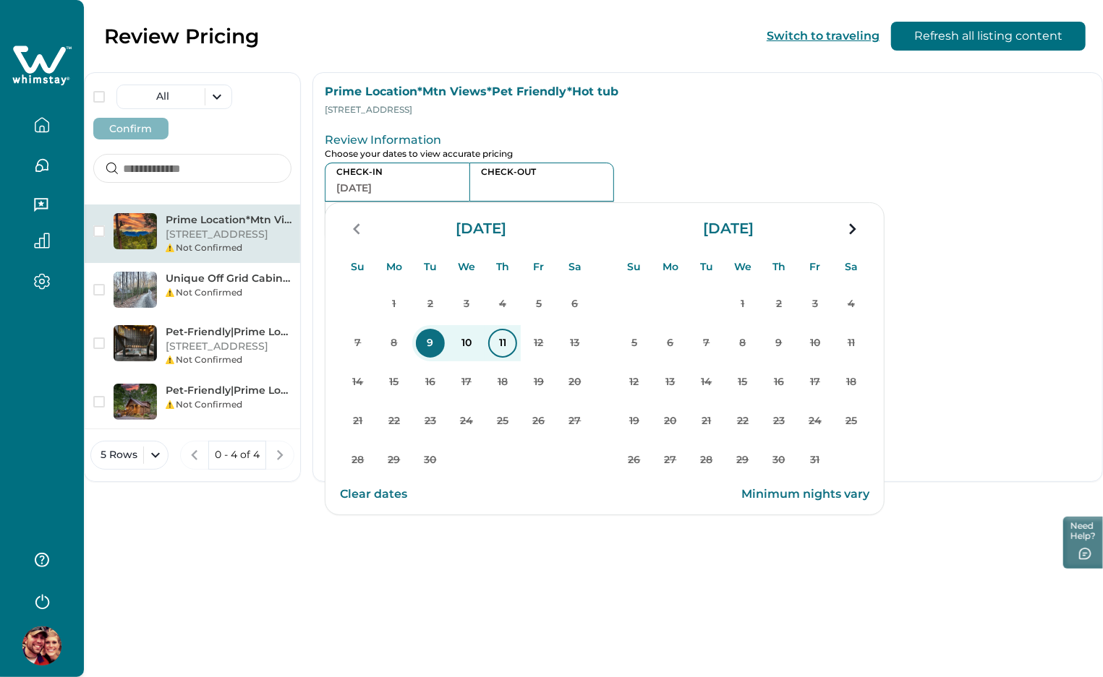
click at [511, 347] on p "11" at bounding box center [502, 343] width 29 height 29
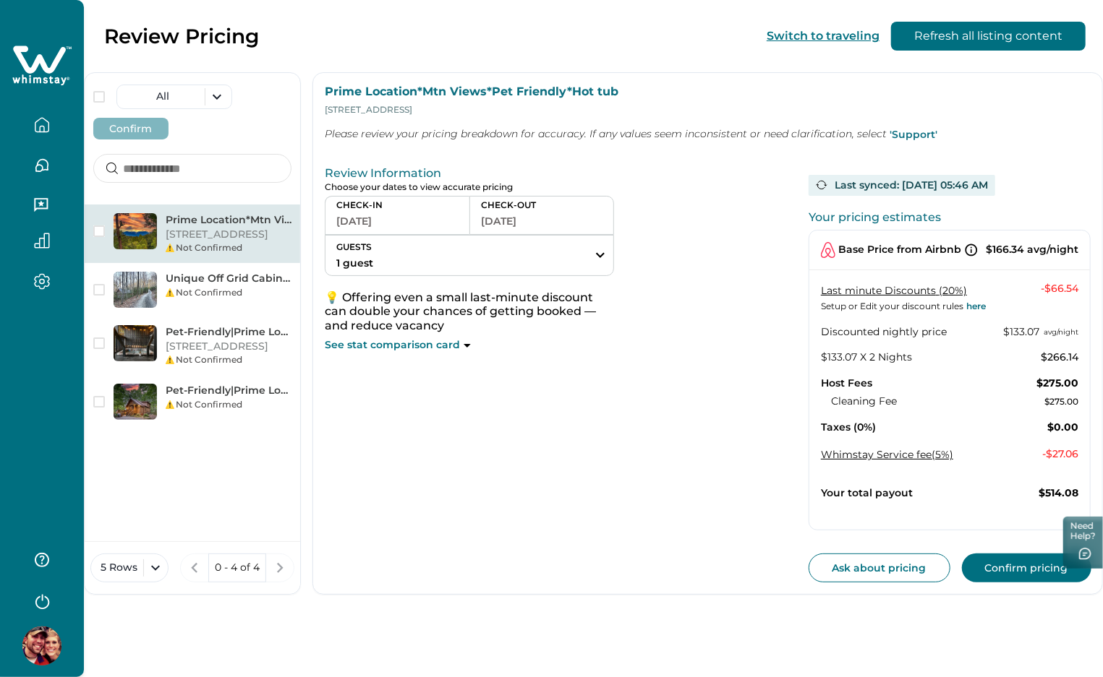
click at [405, 218] on button "[DATE]" at bounding box center [397, 221] width 122 height 20
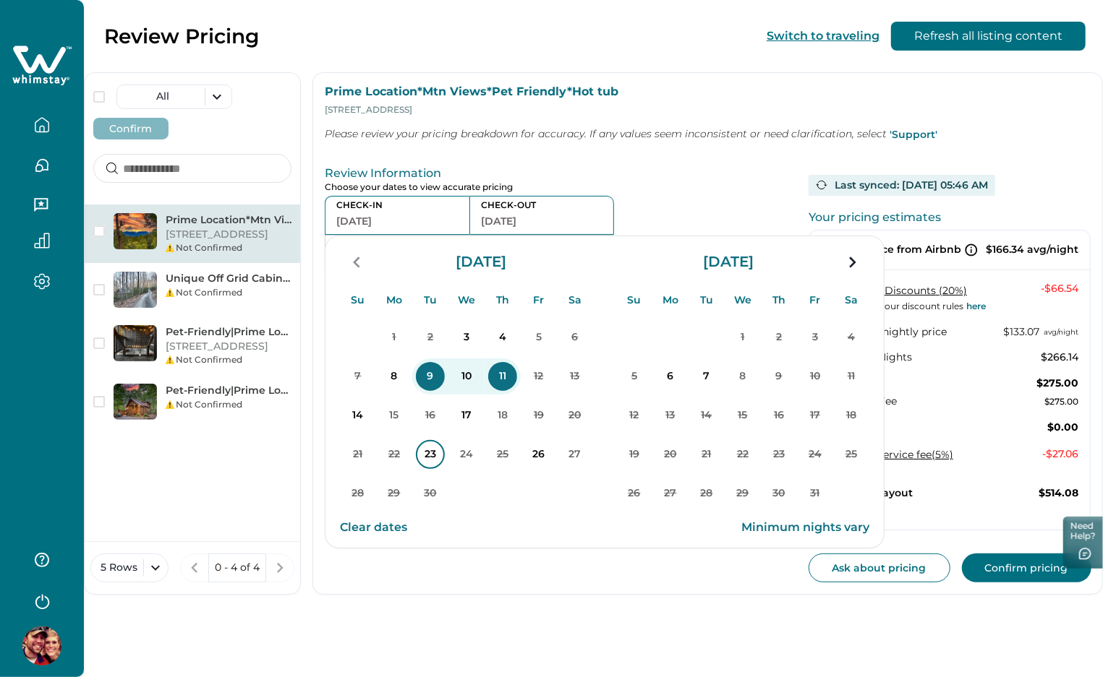
click at [437, 452] on p "23" at bounding box center [430, 454] width 29 height 29
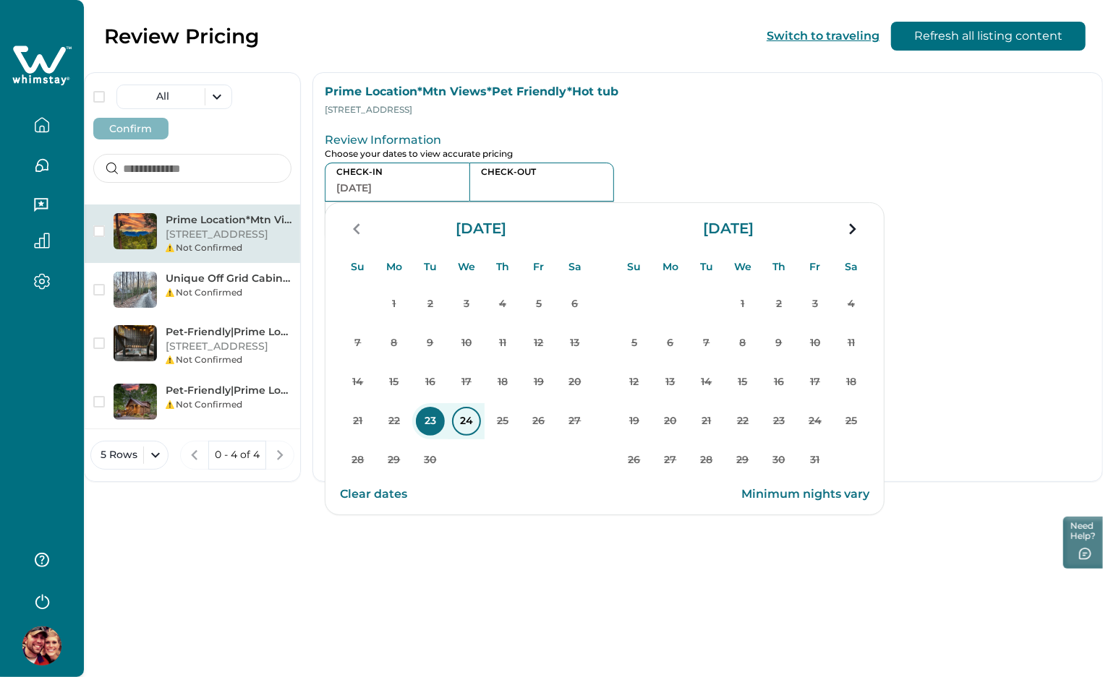
click at [479, 422] on p "24" at bounding box center [466, 421] width 29 height 29
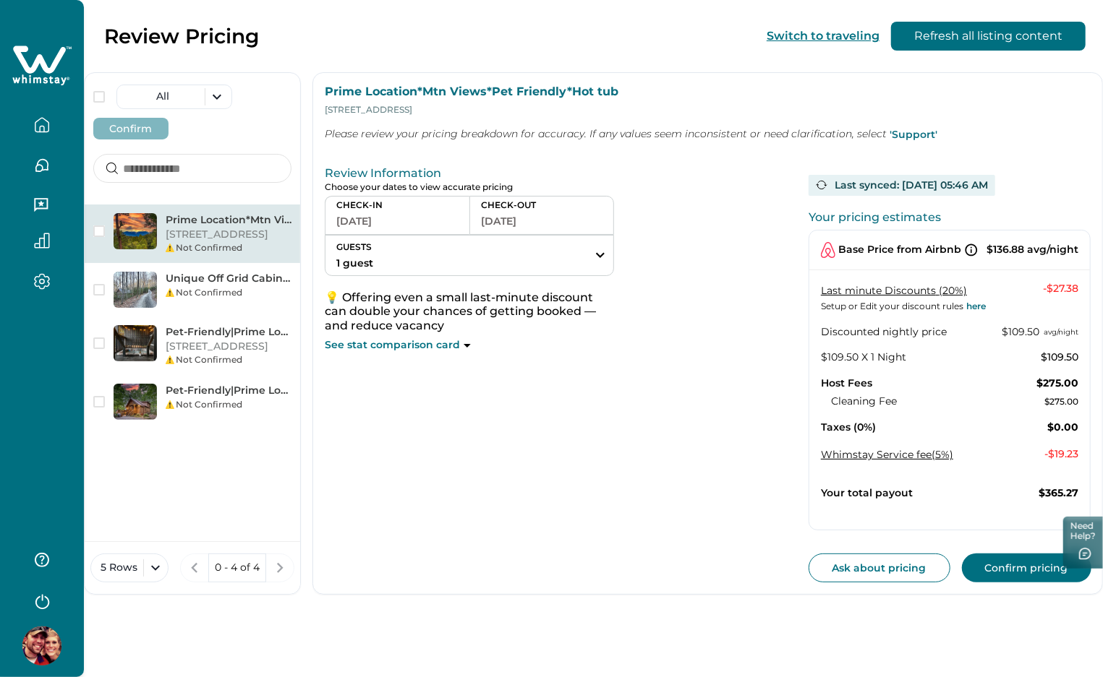
click at [423, 215] on button "[DATE]" at bounding box center [397, 221] width 122 height 20
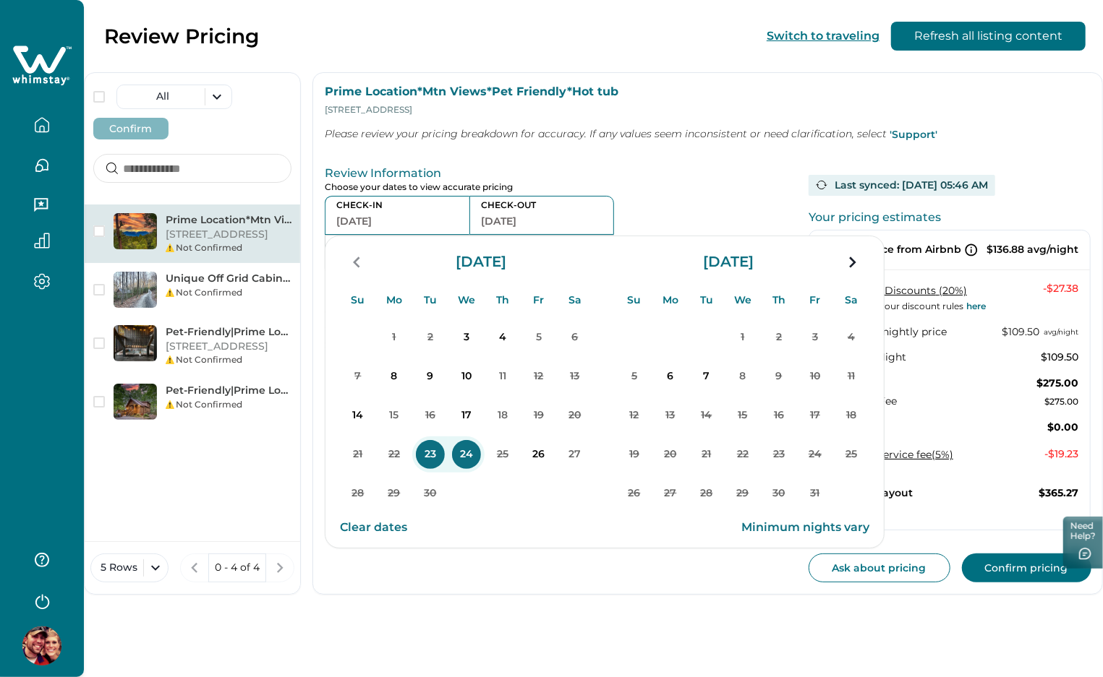
click at [372, 527] on button "Clear dates" at bounding box center [373, 527] width 67 height 29
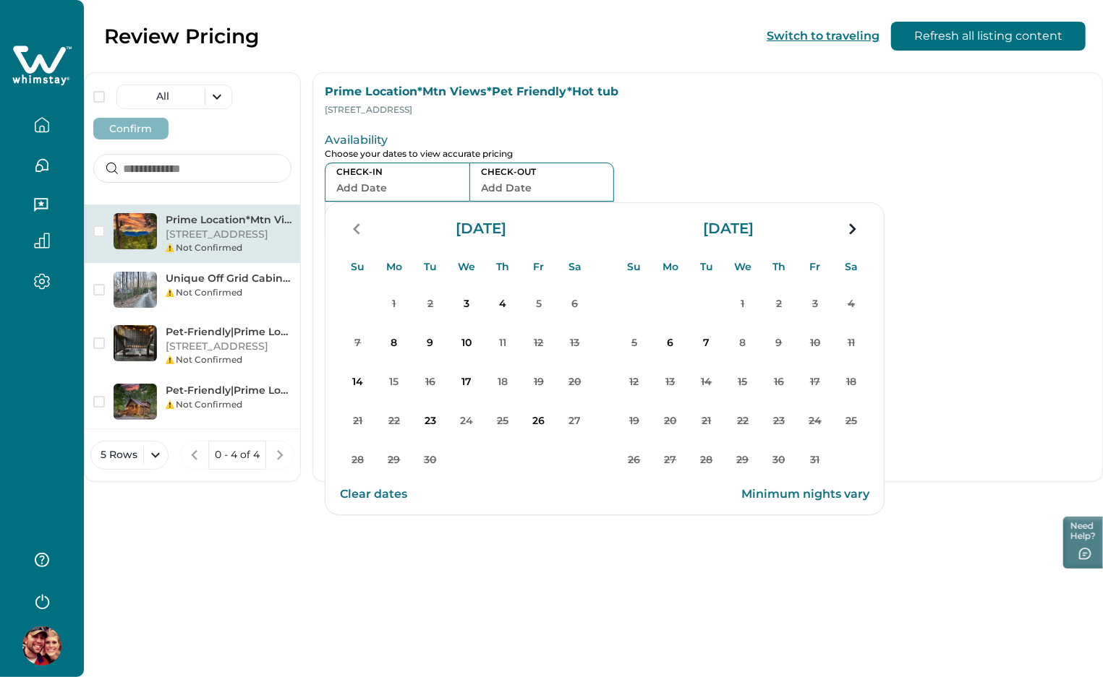
click at [681, 150] on p "Choose your dates to view accurate pricing" at bounding box center [561, 154] width 472 height 11
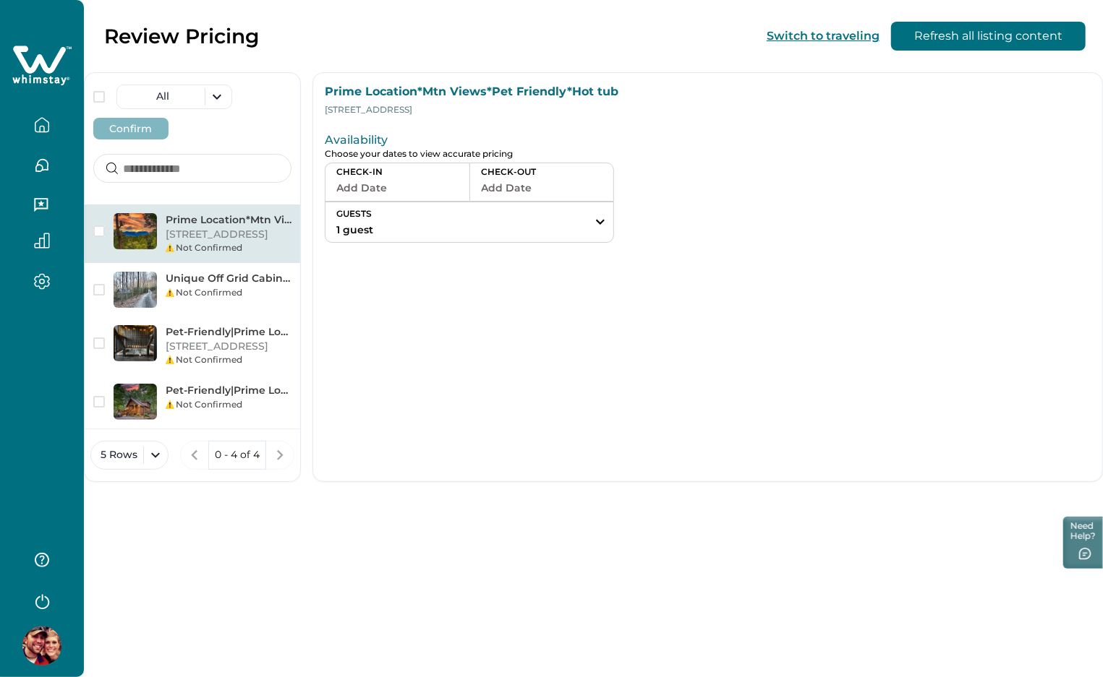
click at [417, 193] on button "Add Date" at bounding box center [397, 188] width 122 height 20
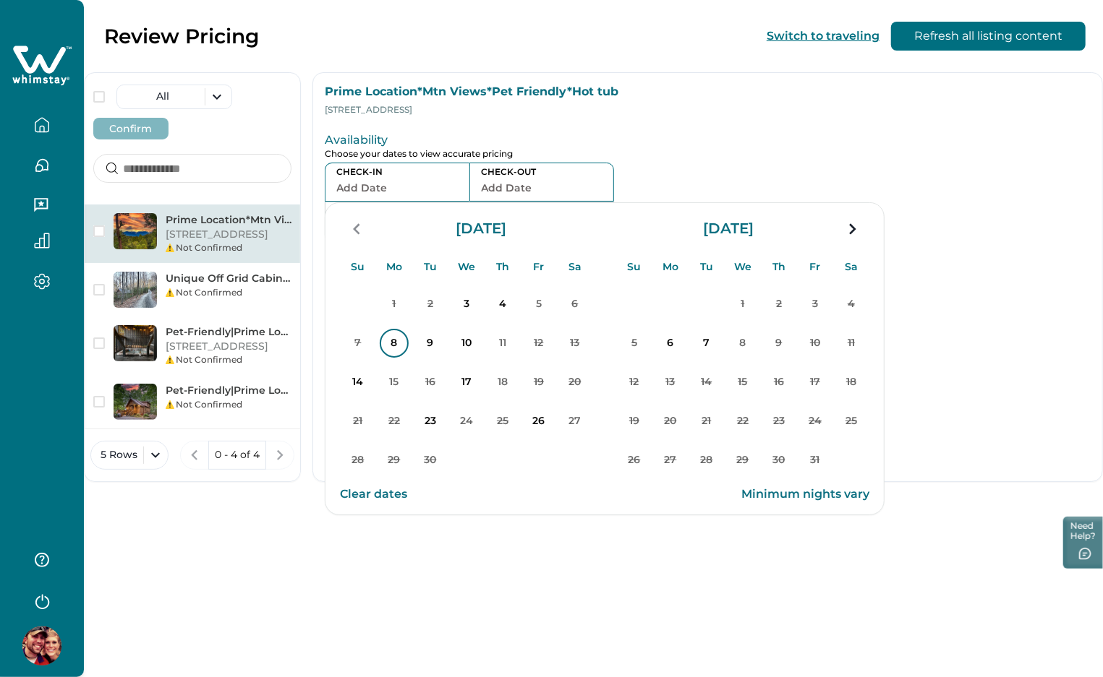
click at [388, 339] on p "8" at bounding box center [394, 343] width 29 height 29
click at [501, 336] on p "11" at bounding box center [502, 343] width 29 height 29
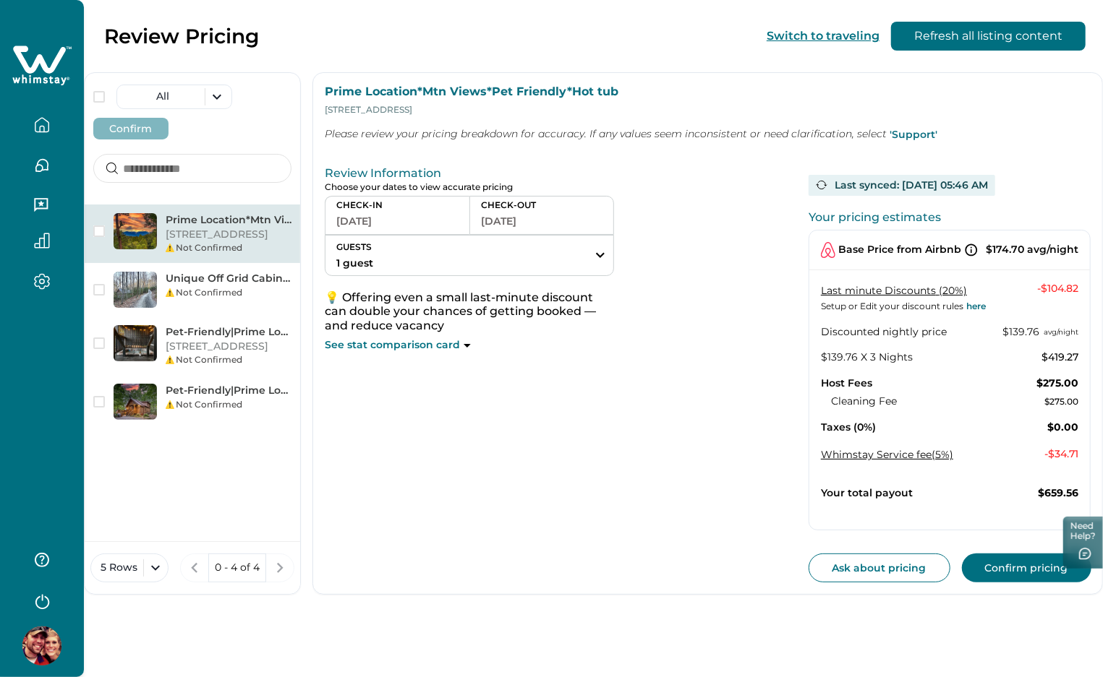
click at [403, 219] on button "[DATE]" at bounding box center [397, 221] width 122 height 20
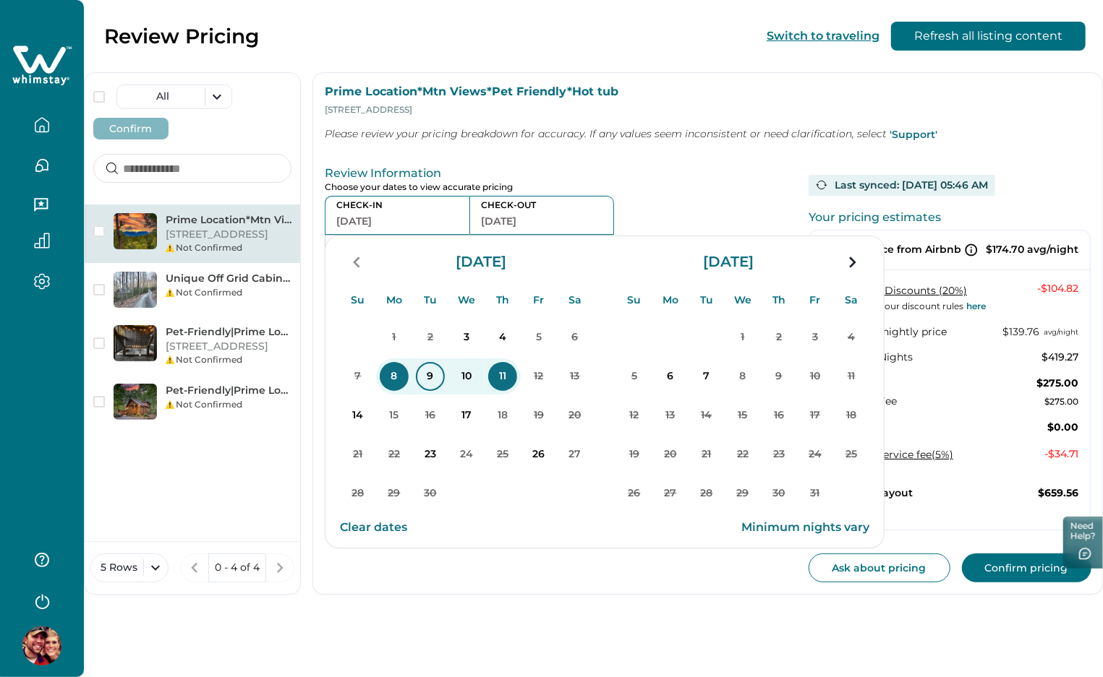
click at [434, 371] on p "9" at bounding box center [430, 376] width 29 height 29
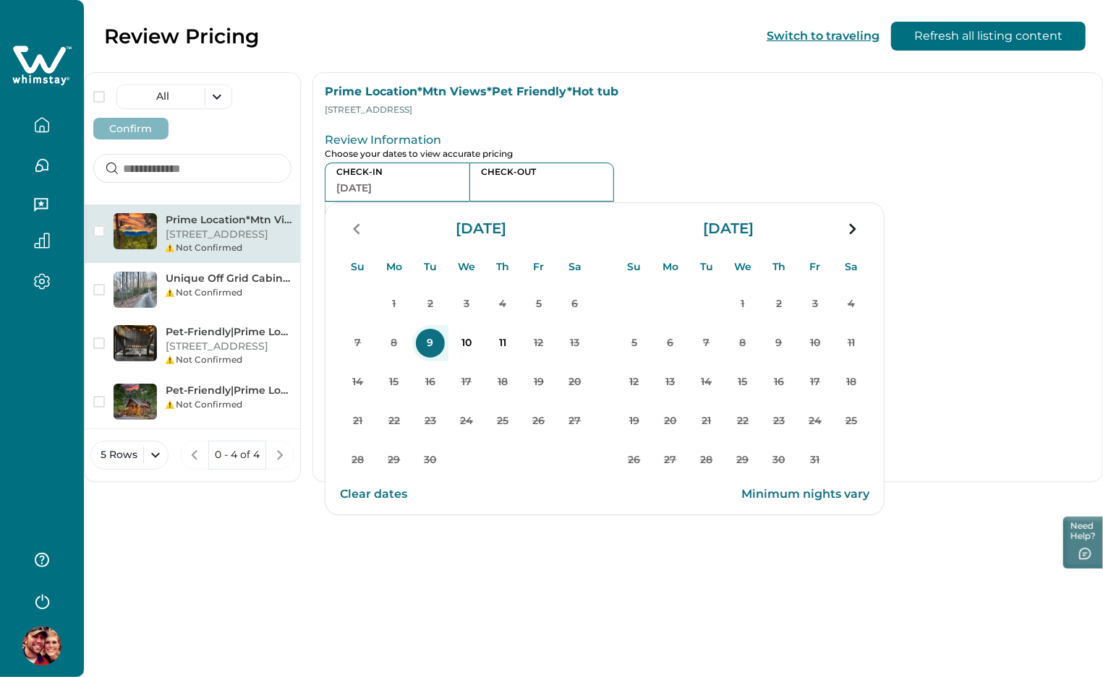
click at [630, 139] on p "Review Information" at bounding box center [561, 140] width 472 height 14
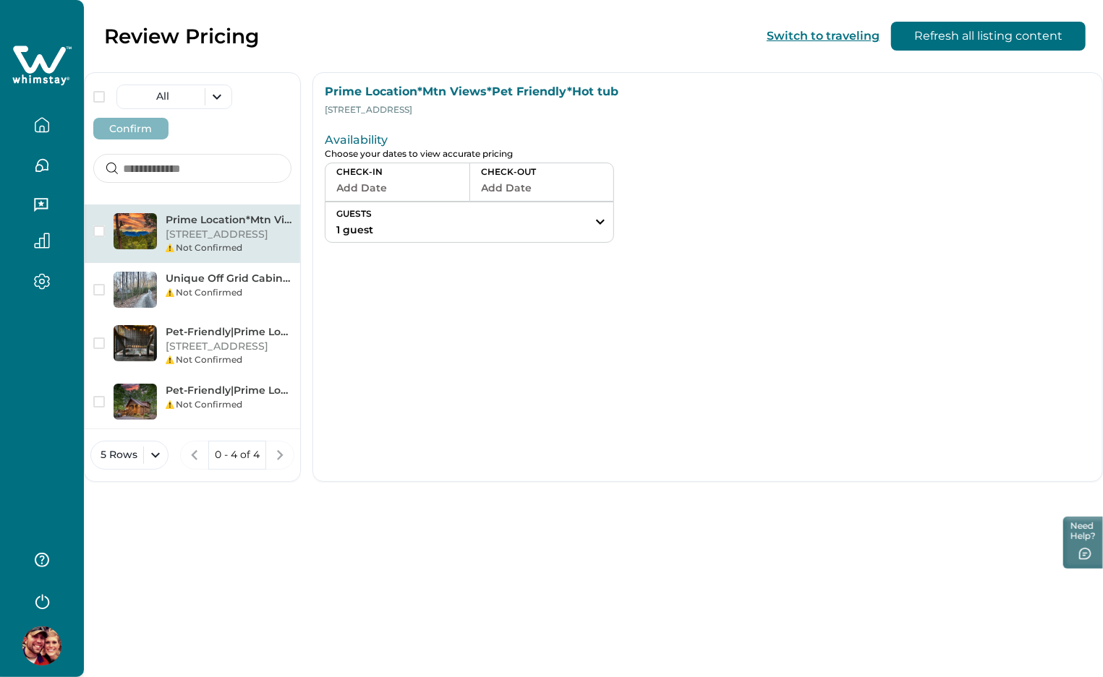
click at [399, 192] on button "Add Date" at bounding box center [397, 188] width 122 height 20
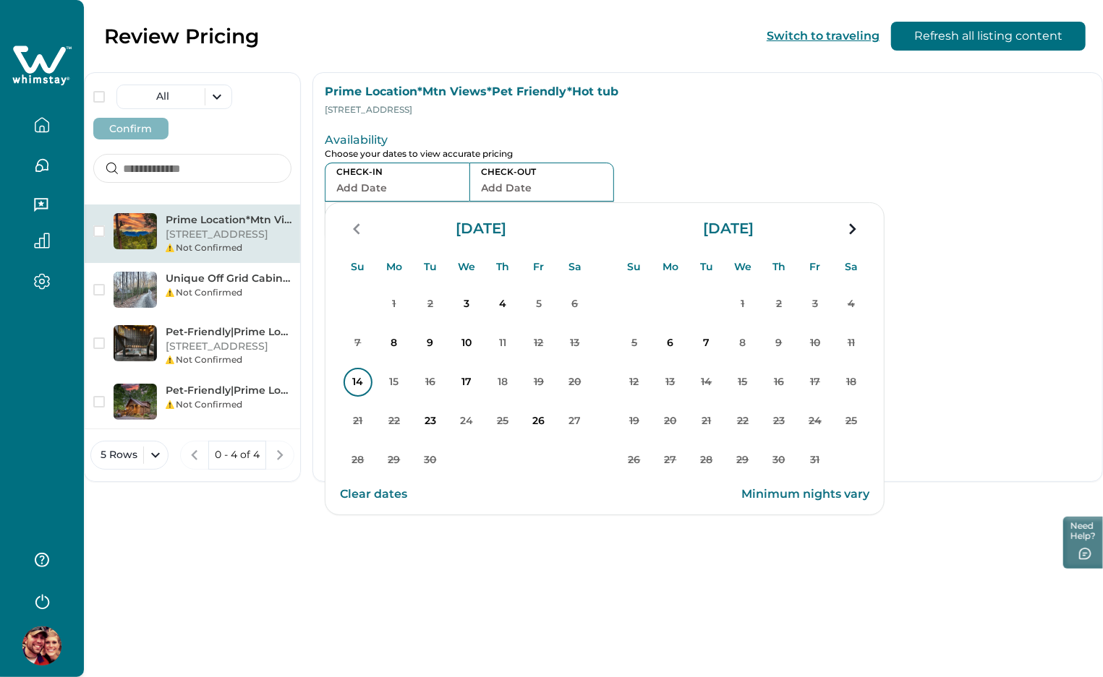
click at [350, 385] on p "14" at bounding box center [357, 382] width 29 height 29
click at [397, 385] on p "15" at bounding box center [394, 382] width 29 height 29
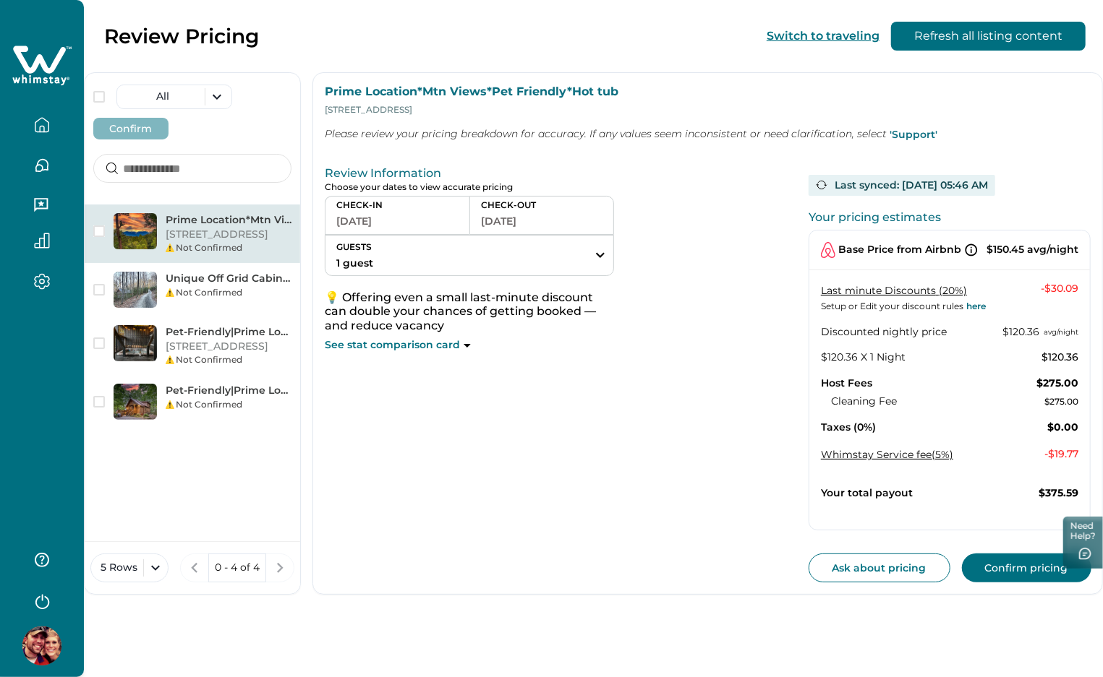
click at [377, 223] on button "[DATE]" at bounding box center [397, 221] width 122 height 20
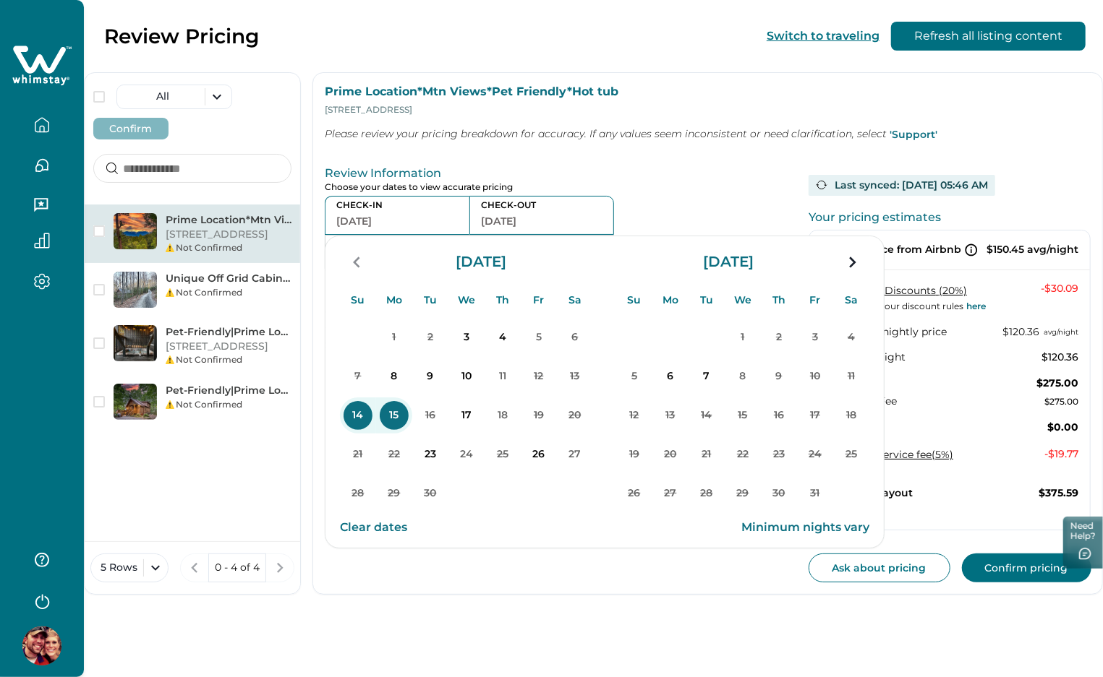
click at [567, 163] on div "Review Information Choose your dates to view accurate pricing CHECK-IN [DATE] C…" at bounding box center [561, 372] width 472 height 422
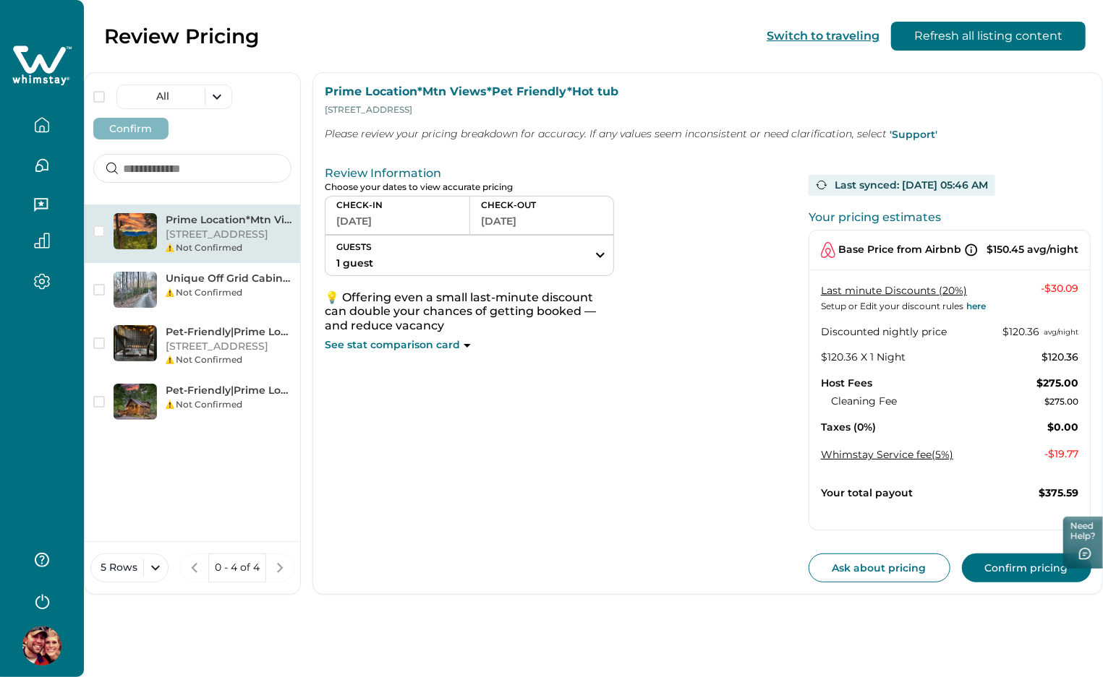
click at [445, 215] on button "[DATE]" at bounding box center [397, 221] width 122 height 20
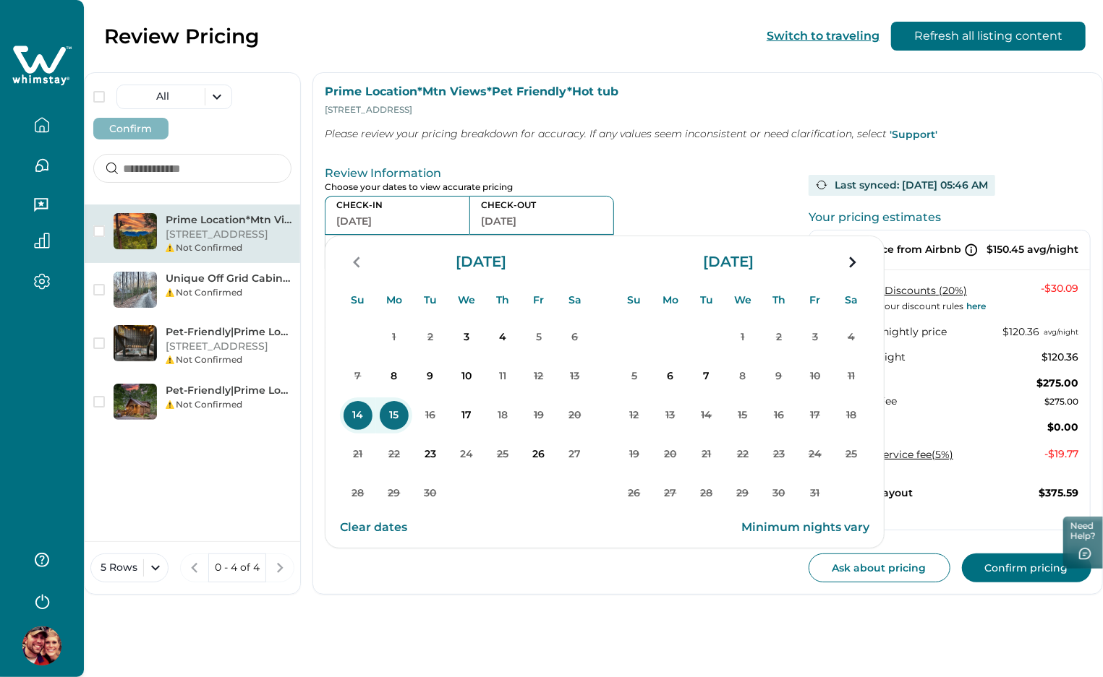
click at [374, 528] on button "Clear dates" at bounding box center [373, 527] width 67 height 29
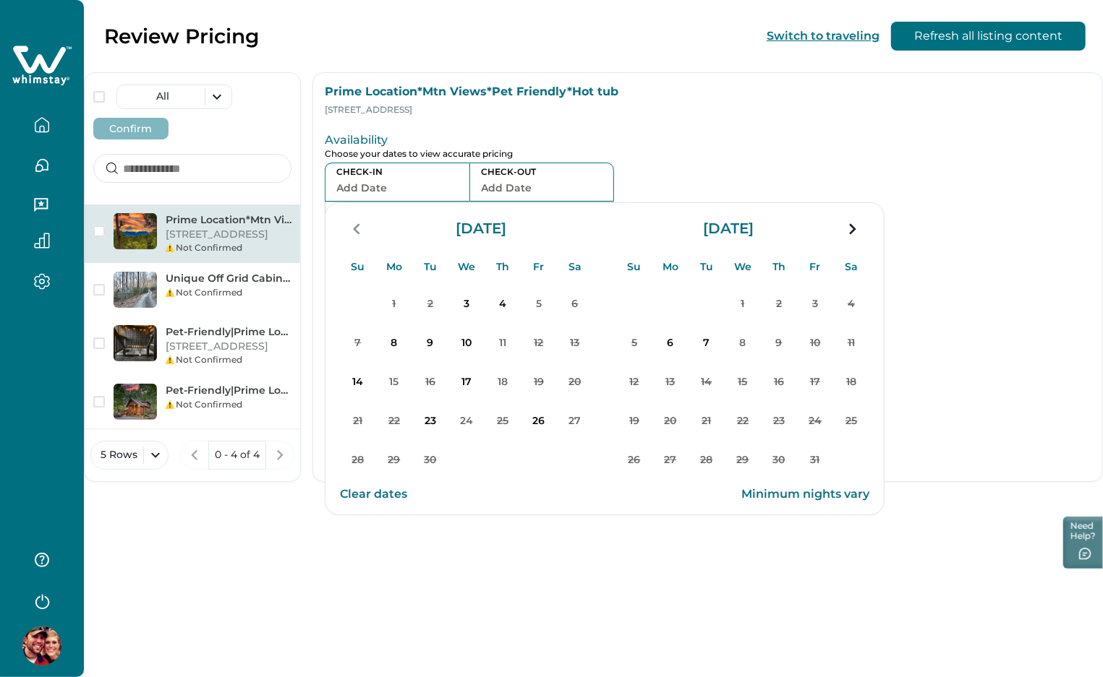
click at [627, 136] on p "Availability" at bounding box center [561, 140] width 472 height 14
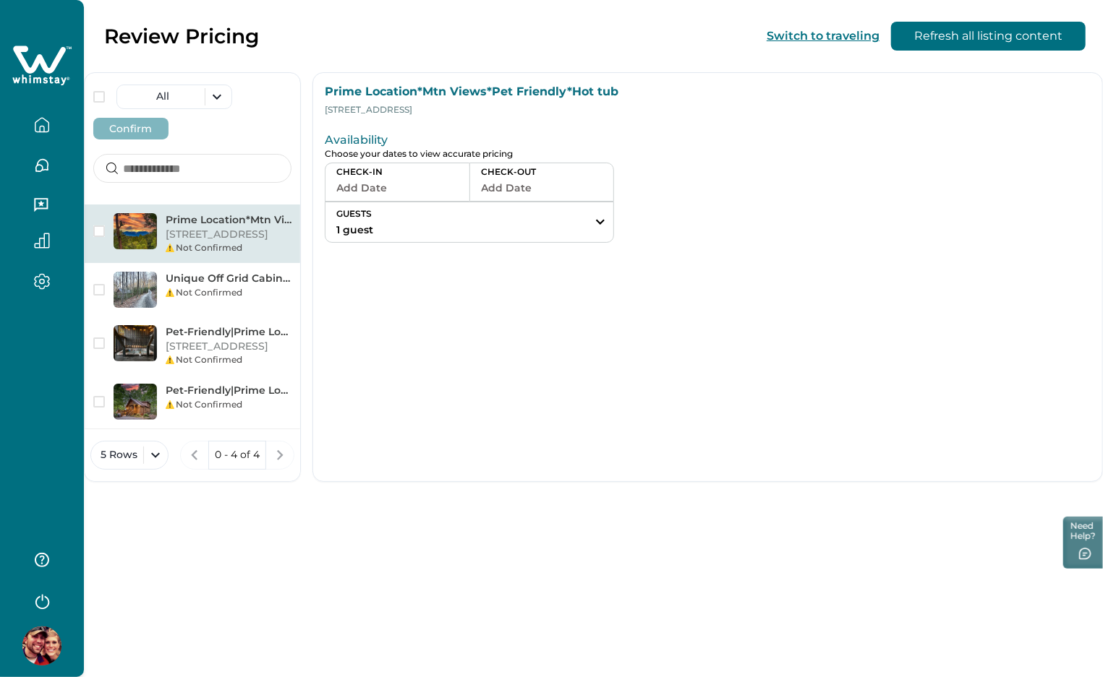
click at [382, 181] on button "Add Date" at bounding box center [397, 188] width 122 height 20
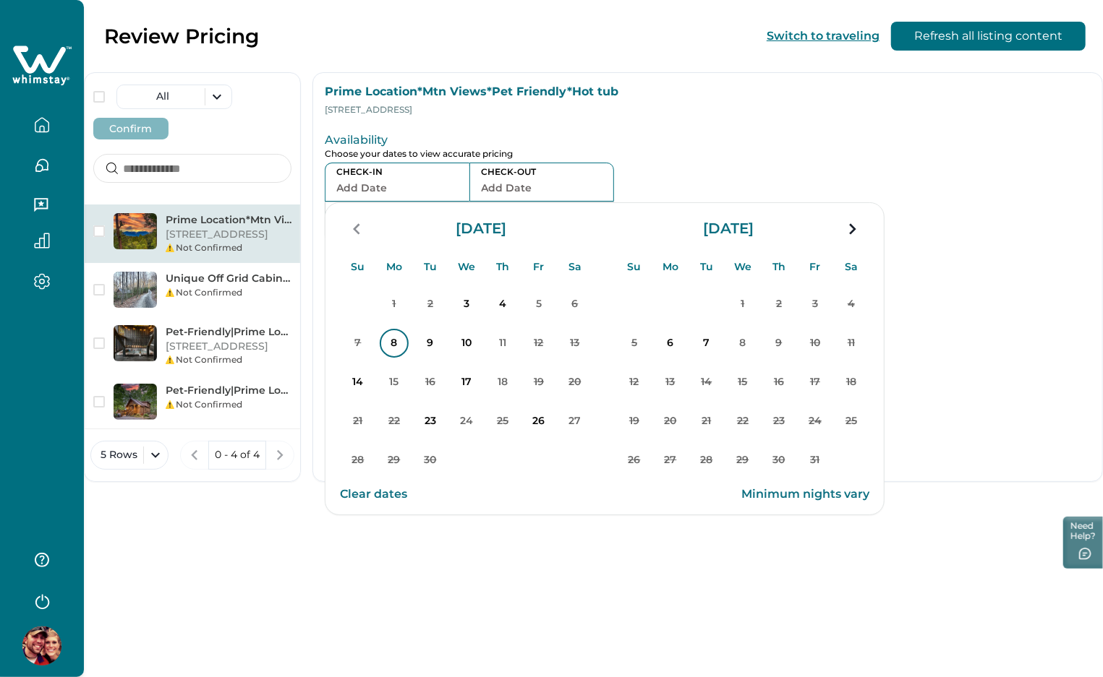
click at [386, 345] on p "8" at bounding box center [394, 343] width 29 height 29
click at [654, 124] on div "Review Information Choose your dates to view accurate pricing CHECK-IN [DATE] C…" at bounding box center [707, 185] width 789 height 139
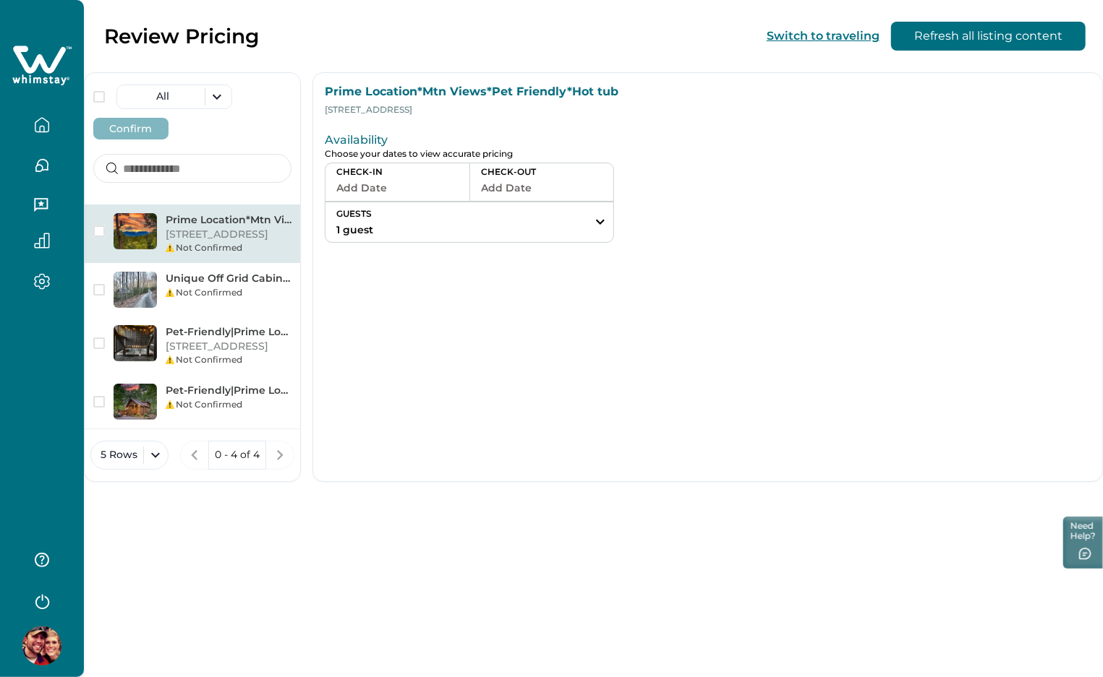
click at [388, 197] on button "Add Date" at bounding box center [397, 188] width 122 height 20
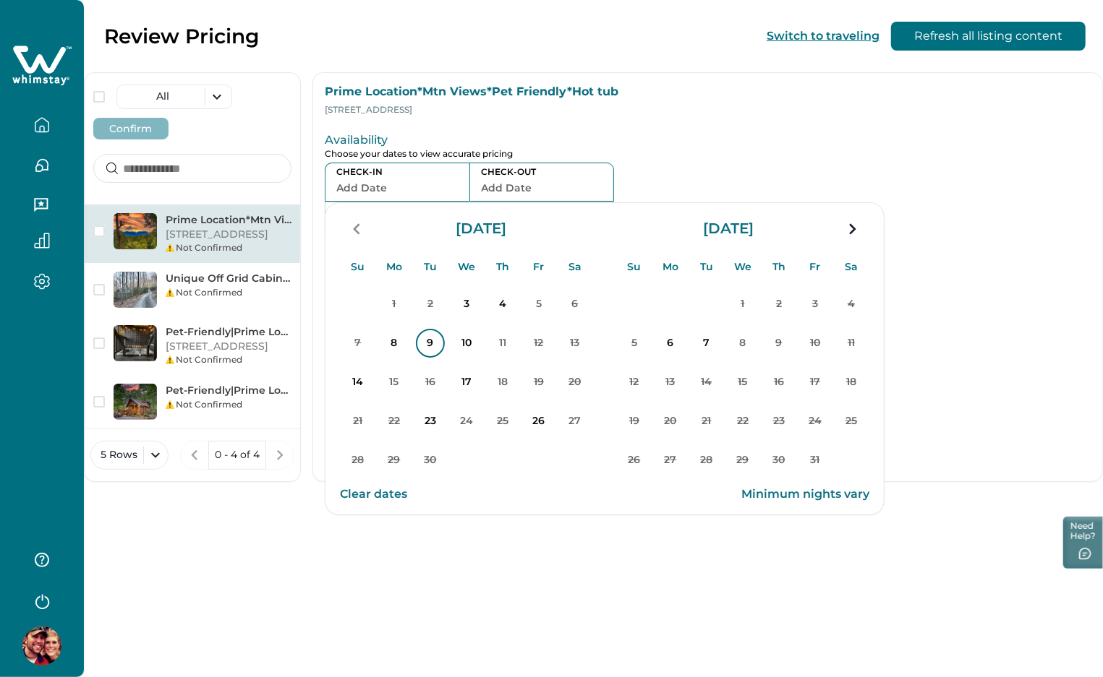
click at [438, 348] on p "9" at bounding box center [430, 343] width 29 height 29
click at [627, 145] on p "Review Information" at bounding box center [561, 140] width 472 height 14
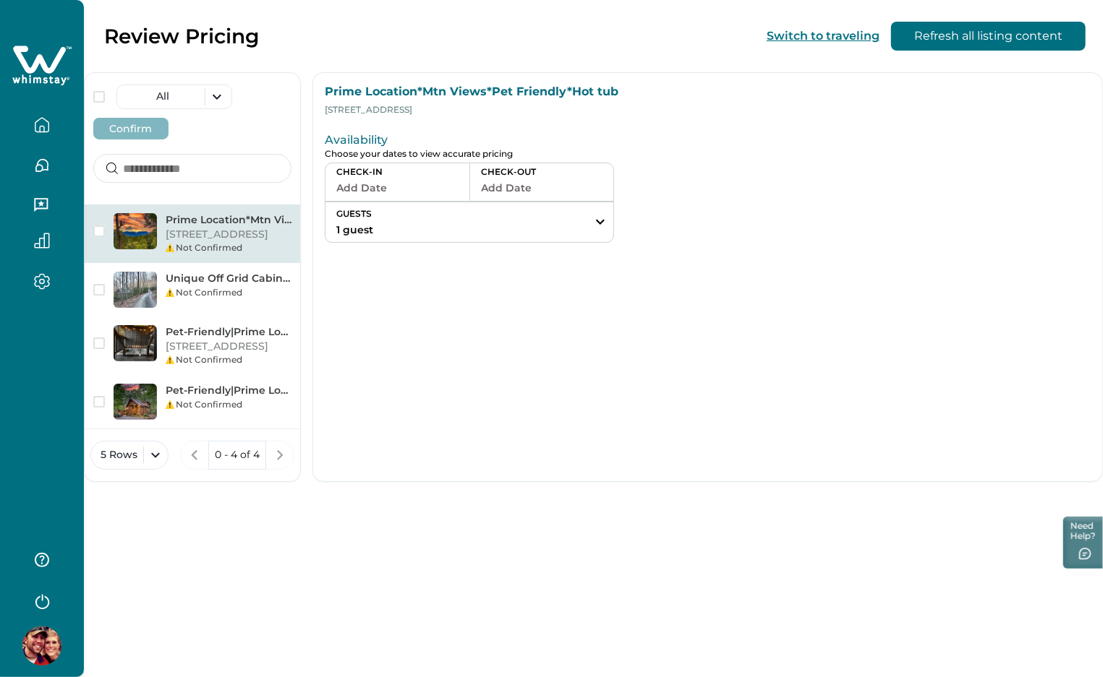
click at [395, 195] on button "Add Date" at bounding box center [397, 188] width 122 height 20
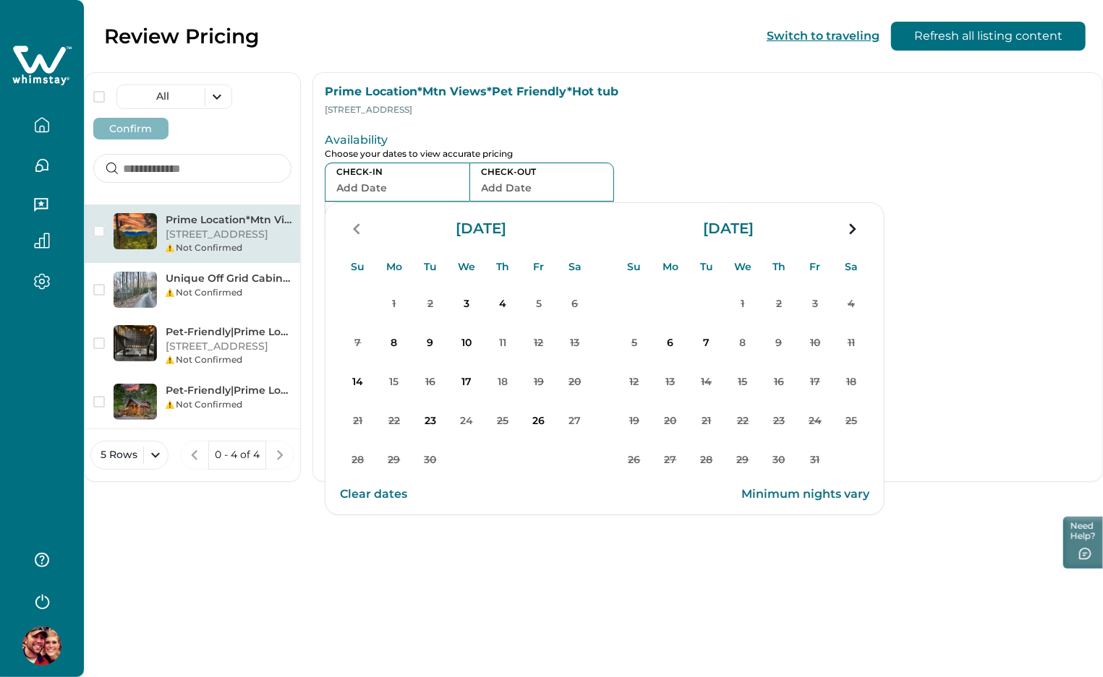
click at [481, 307] on button "3" at bounding box center [466, 304] width 36 height 36
click at [634, 137] on p "Review Information" at bounding box center [561, 140] width 472 height 14
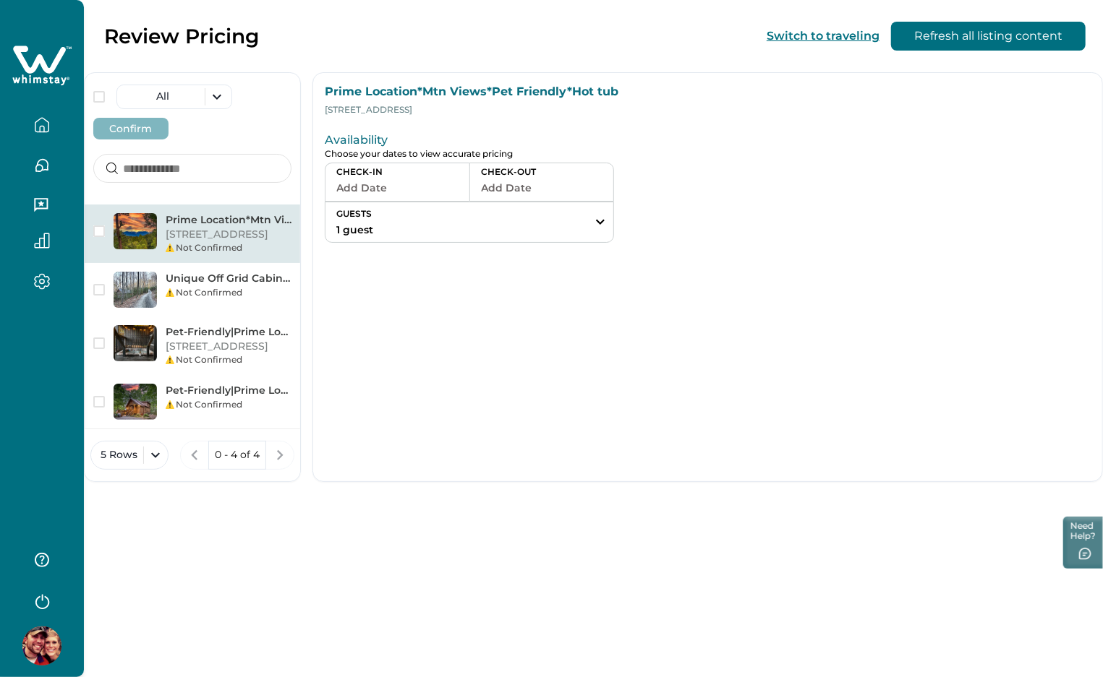
click at [398, 180] on button "Add Date" at bounding box center [397, 188] width 122 height 20
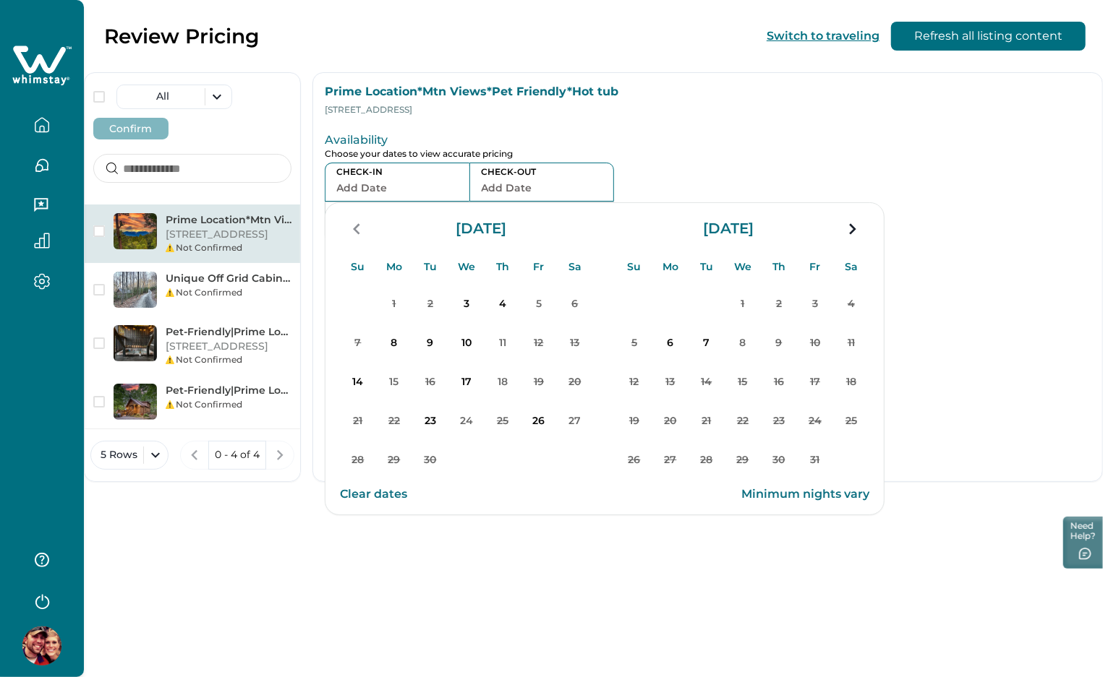
click at [379, 496] on button "Clear dates" at bounding box center [373, 494] width 67 height 29
click at [395, 335] on p "8" at bounding box center [394, 343] width 29 height 29
click at [497, 347] on p "11" at bounding box center [502, 343] width 29 height 29
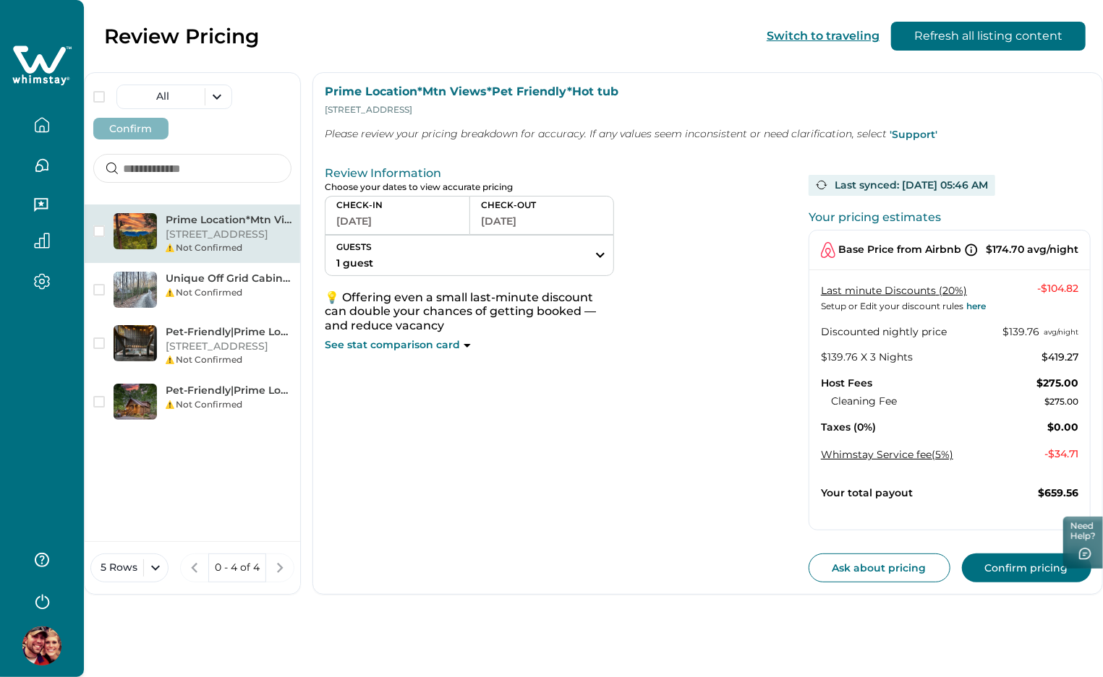
click at [391, 216] on button "[DATE]" at bounding box center [397, 221] width 122 height 20
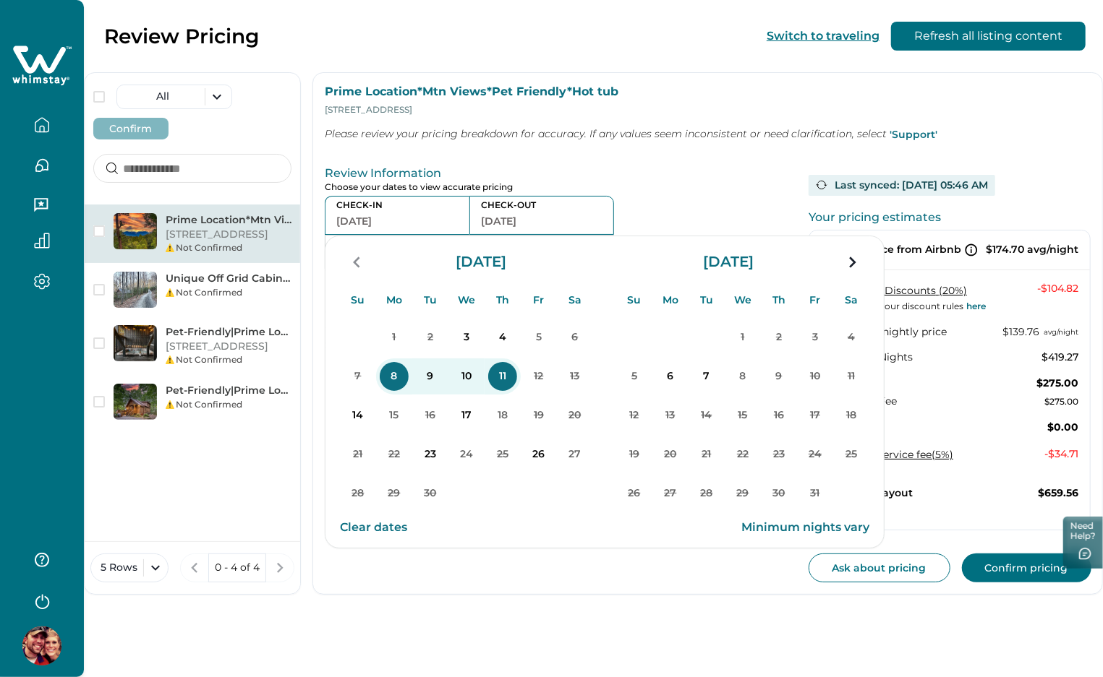
click at [565, 153] on div "Review Information Choose your dates to view accurate pricing CHECK-IN [DATE] C…" at bounding box center [707, 371] width 789 height 445
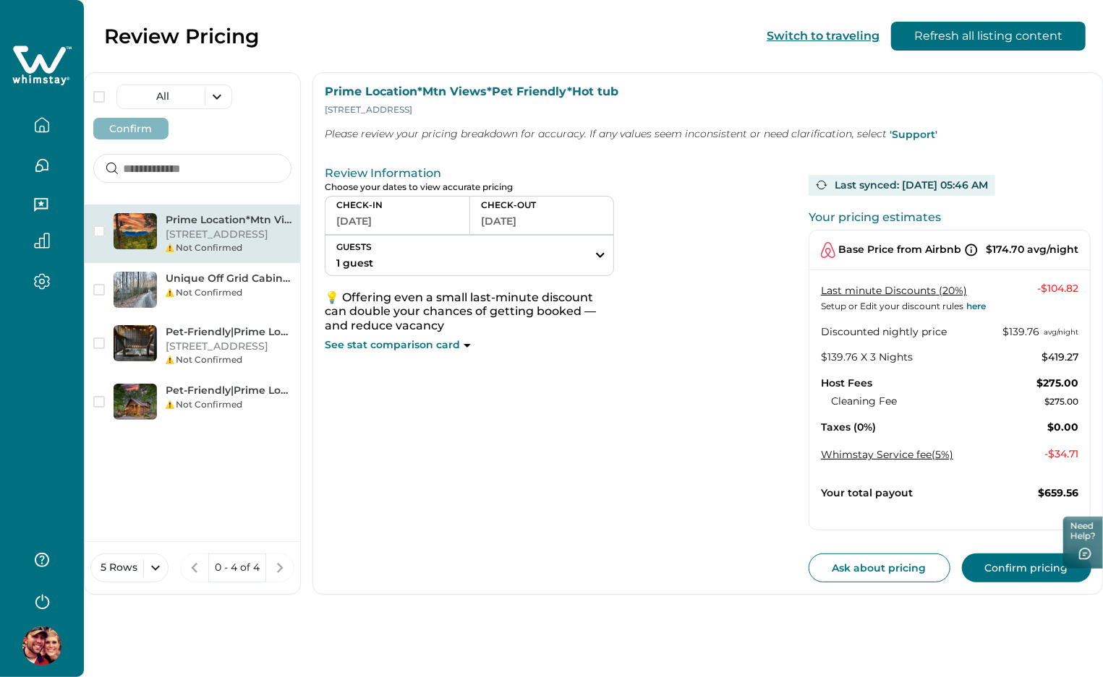
click at [431, 214] on button "[DATE]" at bounding box center [397, 221] width 122 height 20
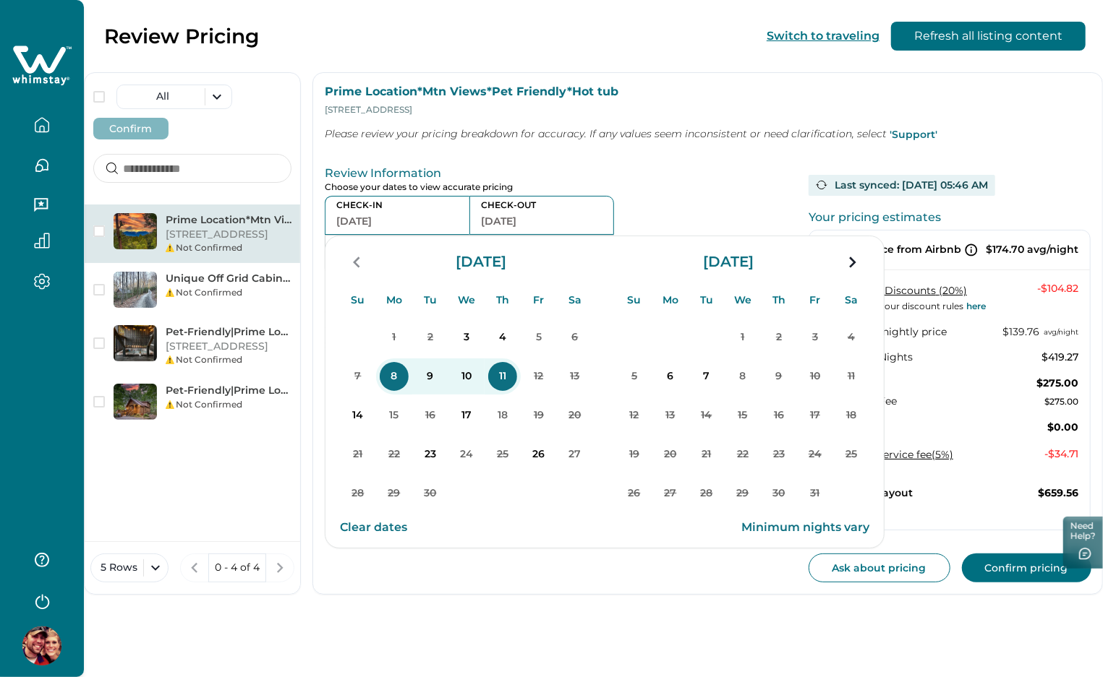
click at [623, 158] on div "Review Information Choose your dates to view accurate pricing CHECK-IN [DATE] C…" at bounding box center [707, 371] width 789 height 445
